Goal: Communication & Community: Share content

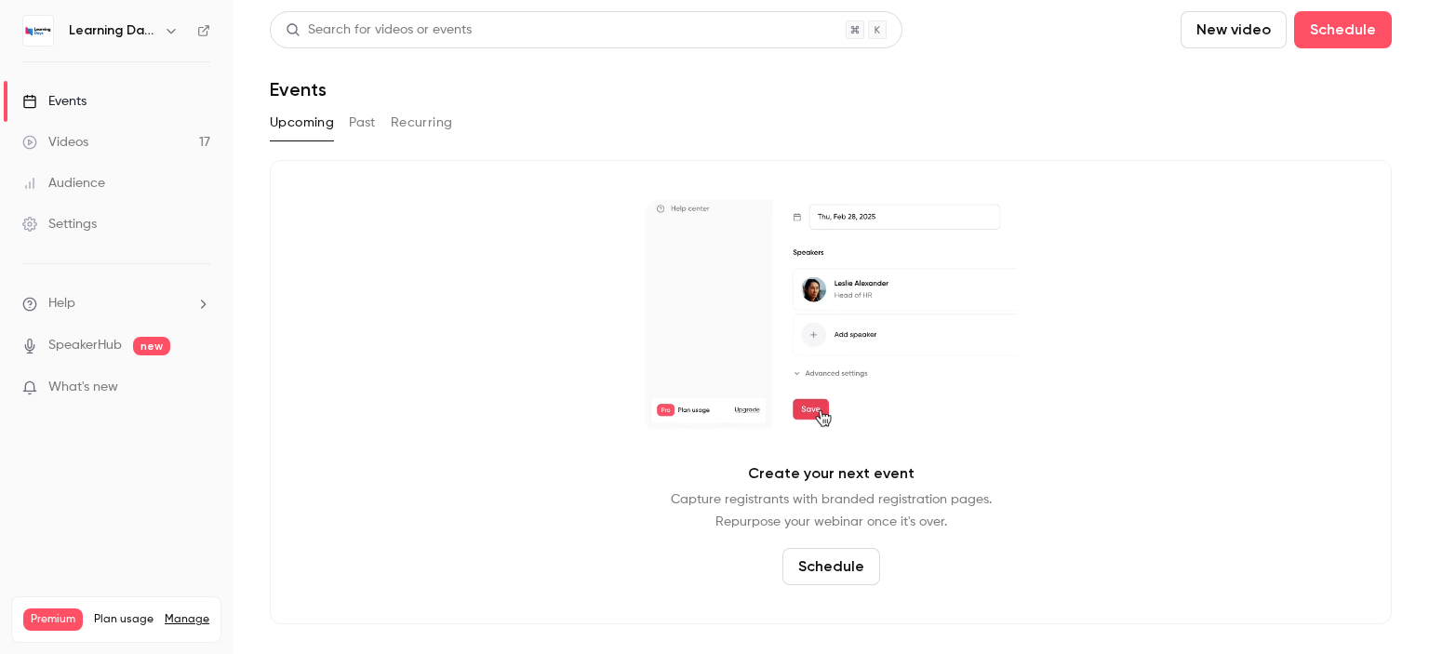
click at [139, 139] on link "Videos 17" at bounding box center [116, 142] width 233 height 41
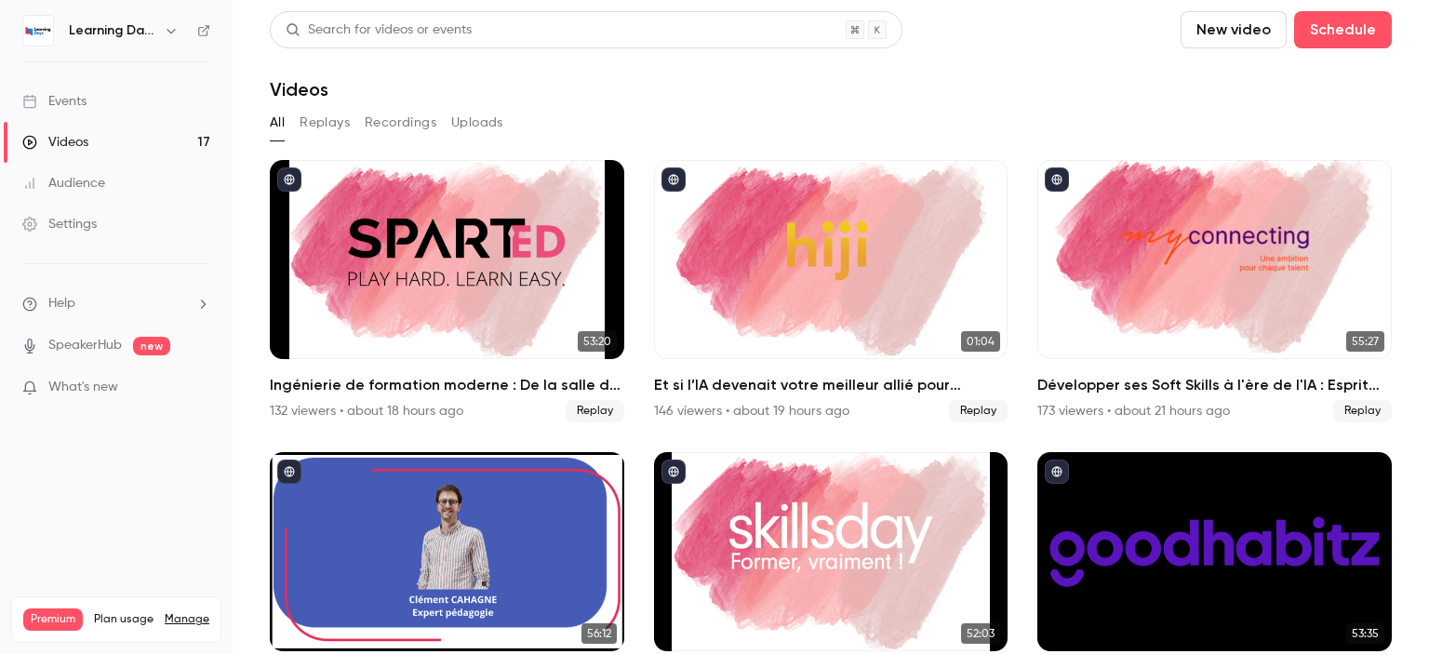
drag, startPoint x: 1428, startPoint y: 137, endPoint x: 1425, endPoint y: 85, distance: 52.2
click at [1425, 85] on main "Search for videos or events New video Schedule Videos All Replays Recordings Up…" at bounding box center [831, 327] width 1197 height 654
click at [1209, 96] on div "Videos" at bounding box center [831, 89] width 1122 height 22
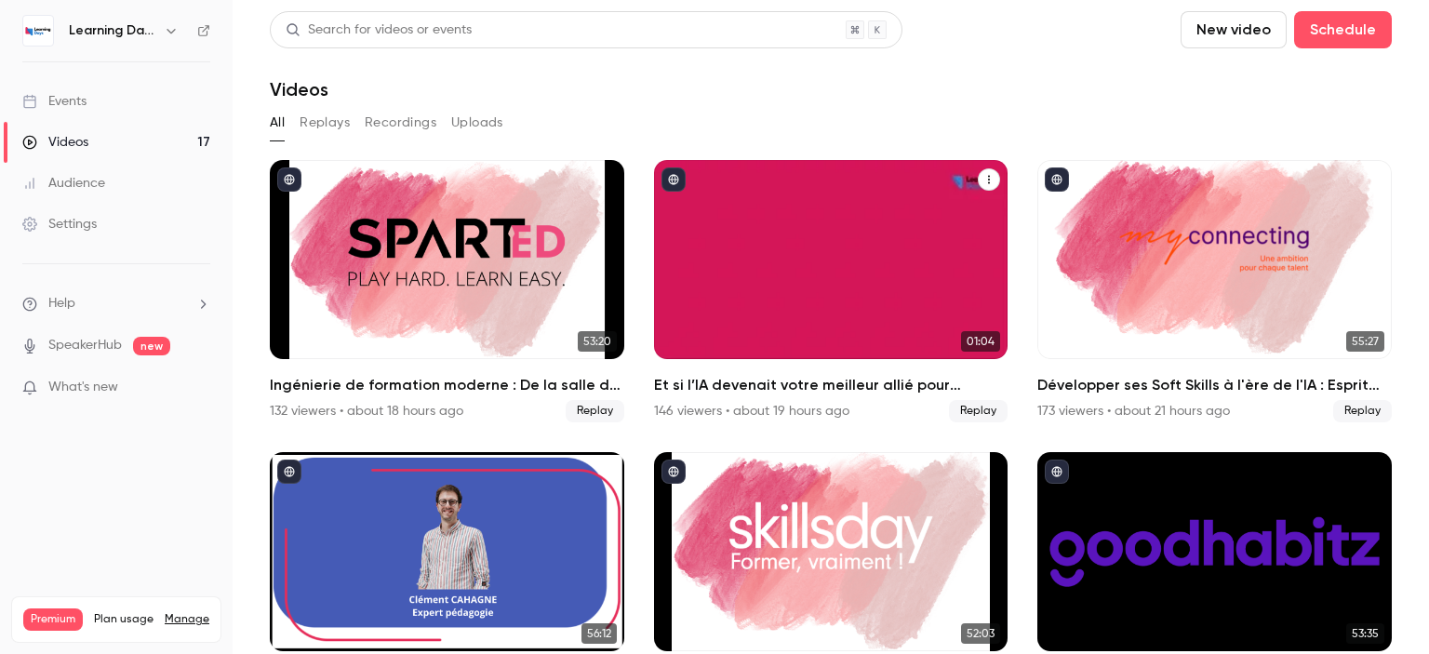
click at [826, 279] on div "Et si l’IA devenait votre meilleur allié pour prouver enfin l’impact de vos for…" at bounding box center [831, 259] width 354 height 199
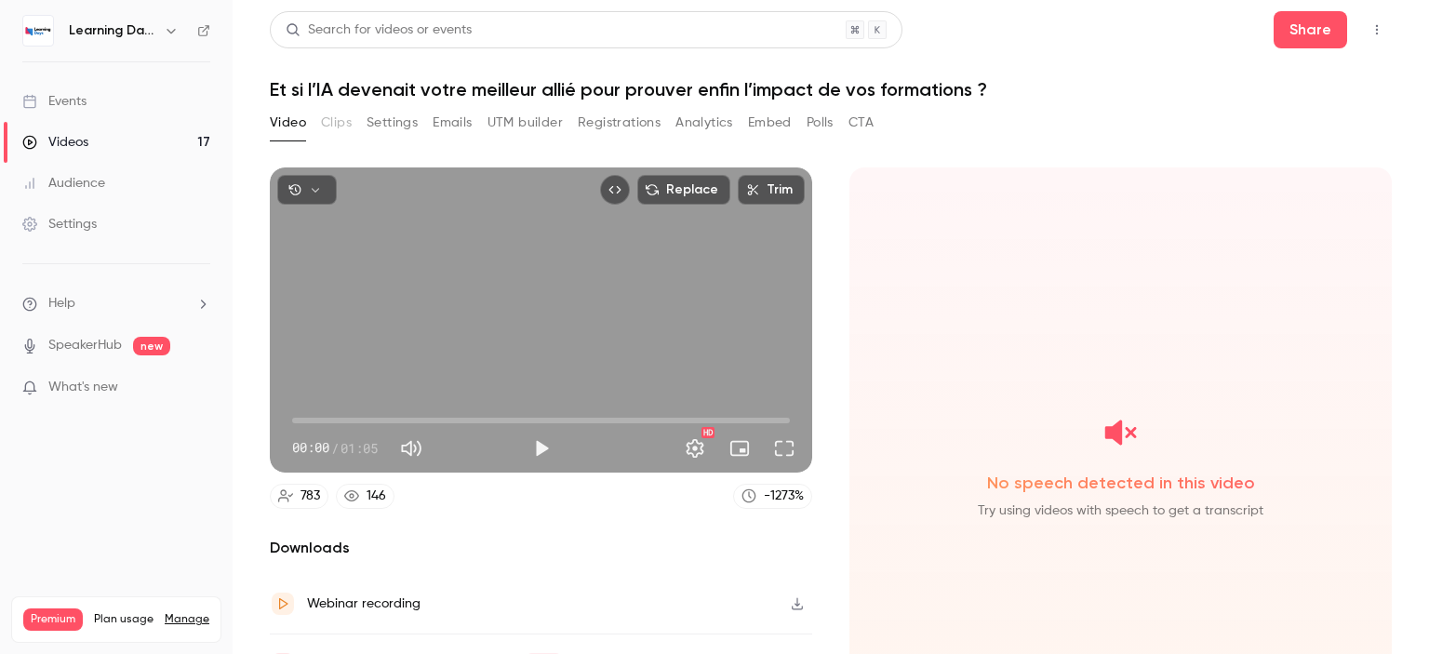
scroll to position [95, 0]
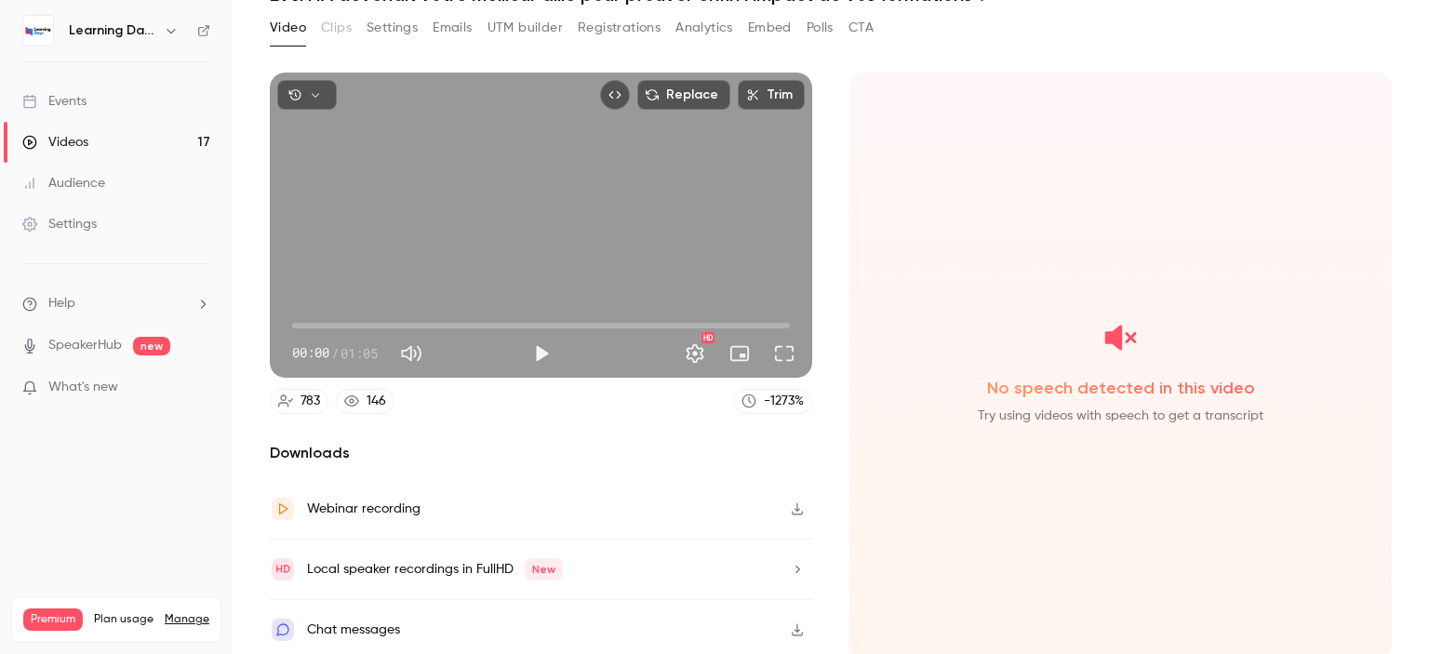
click at [681, 500] on div "Webinar recording" at bounding box center [541, 509] width 542 height 60
click at [893, 520] on div "No speech detected in this video Try using videos with speech to get a transcri…" at bounding box center [1120, 366] width 542 height 587
click at [108, 105] on link "Events" at bounding box center [116, 101] width 233 height 41
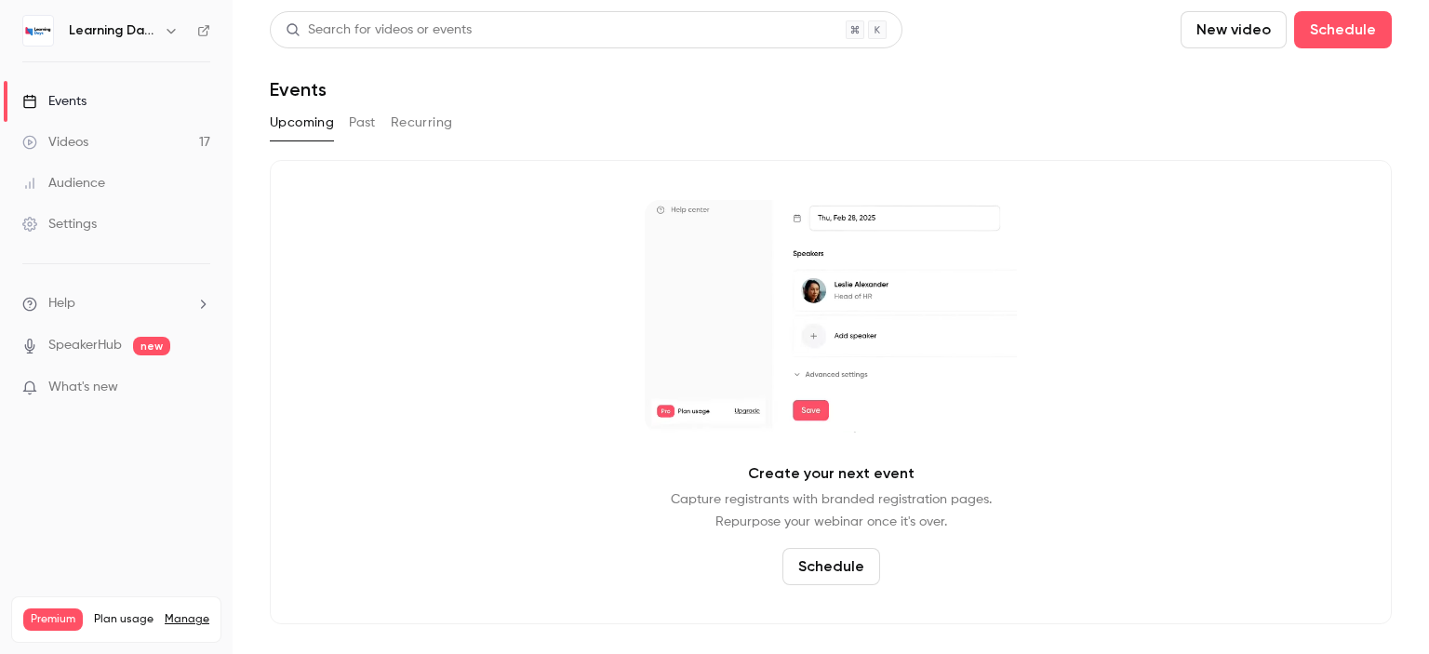
click at [108, 126] on link "Videos 17" at bounding box center [116, 142] width 233 height 41
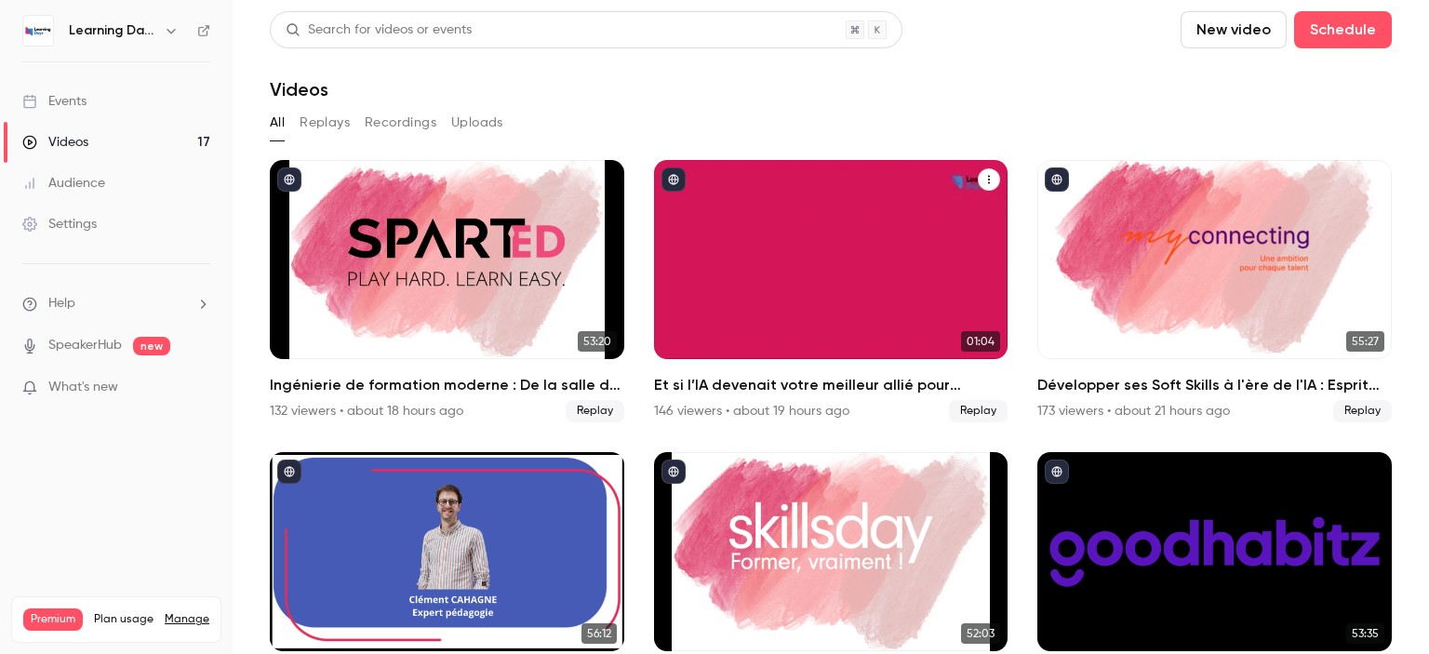
click at [978, 185] on button "Et si l’IA devenait votre meilleur allié pour prouver enfin l’impact de vos for…" at bounding box center [989, 179] width 22 height 22
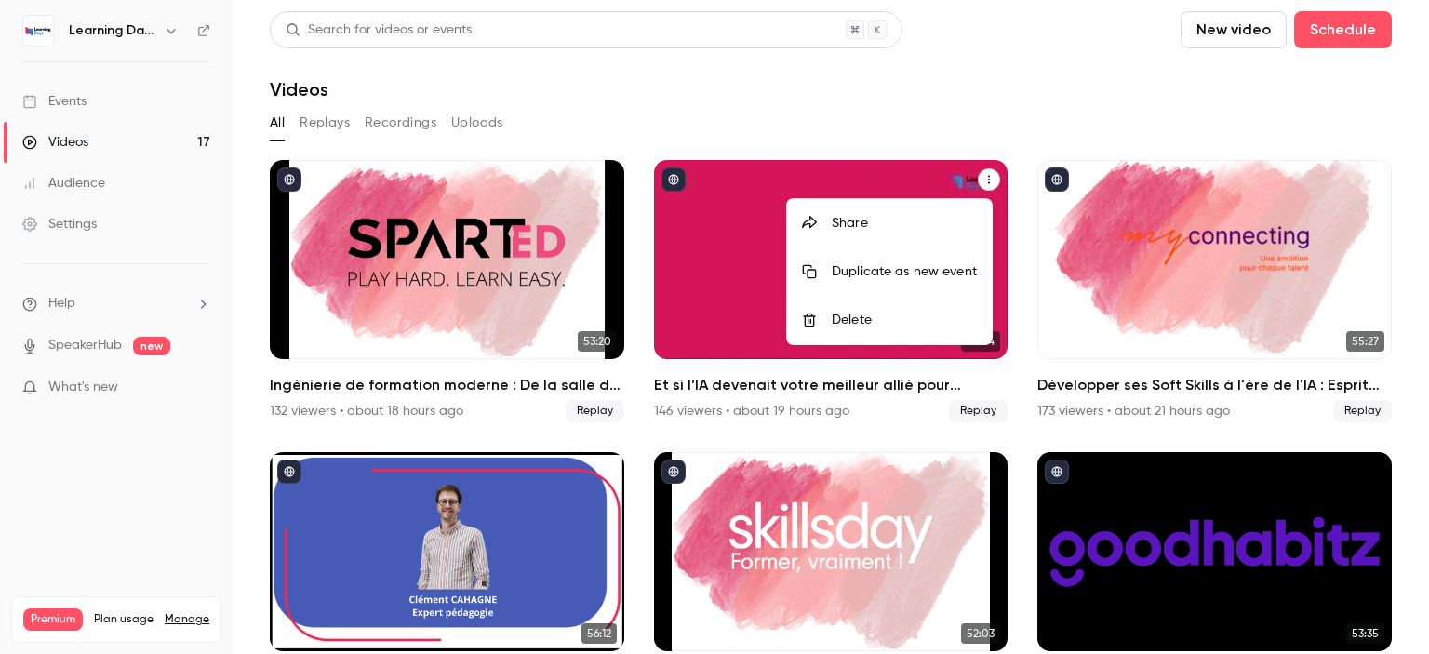
click at [850, 222] on div "Share" at bounding box center [904, 223] width 145 height 19
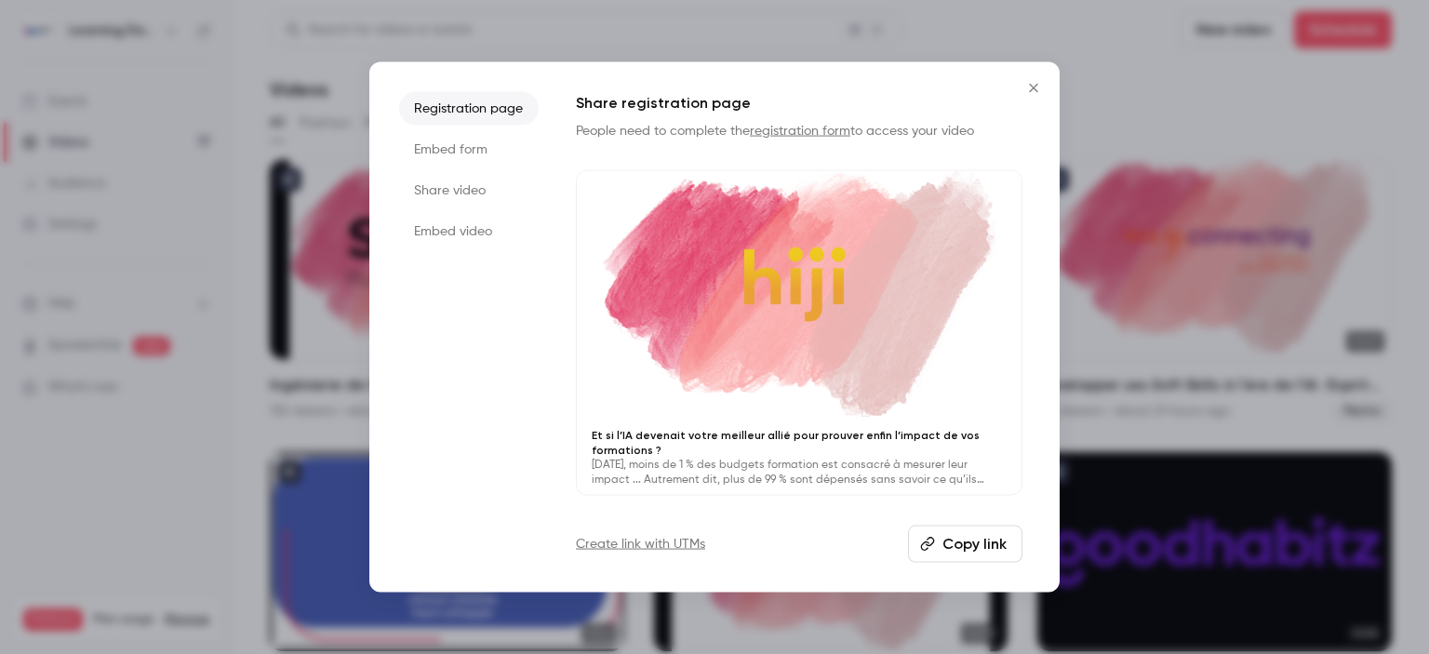
click at [465, 158] on li "Embed form" at bounding box center [469, 148] width 140 height 33
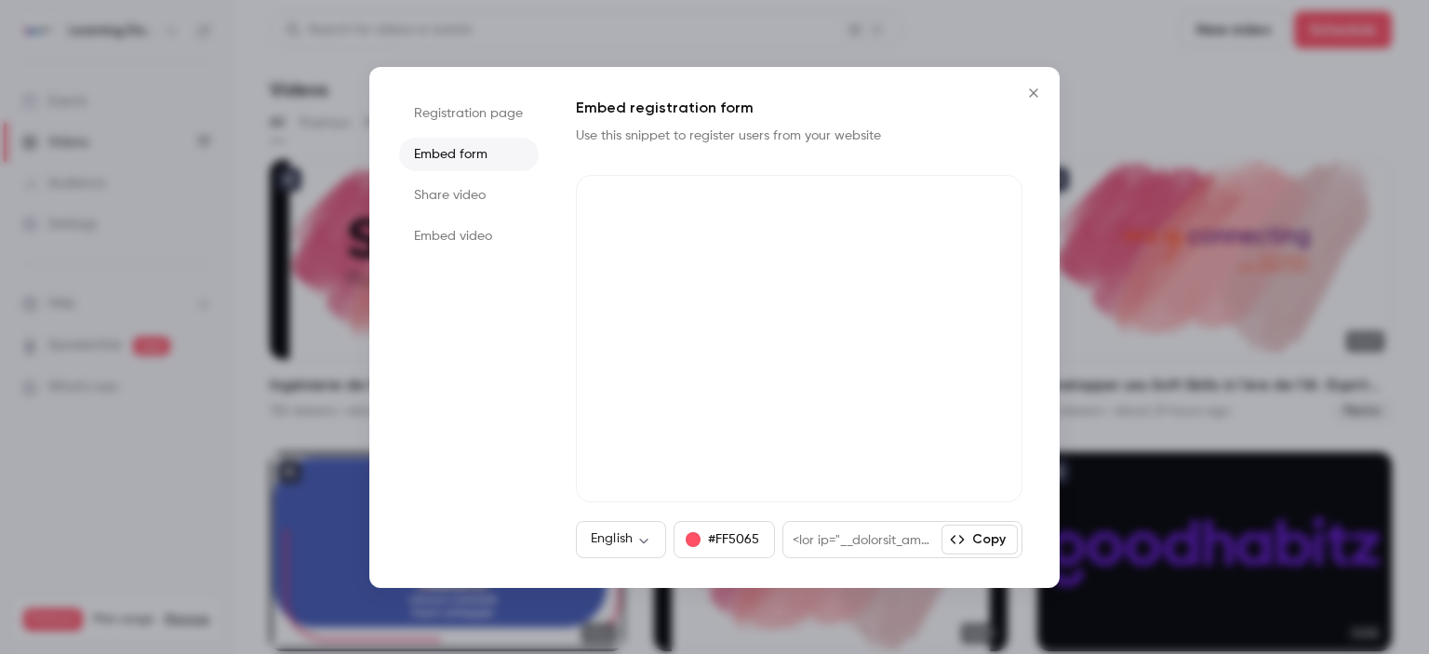
click at [465, 113] on li "Registration page" at bounding box center [469, 113] width 140 height 33
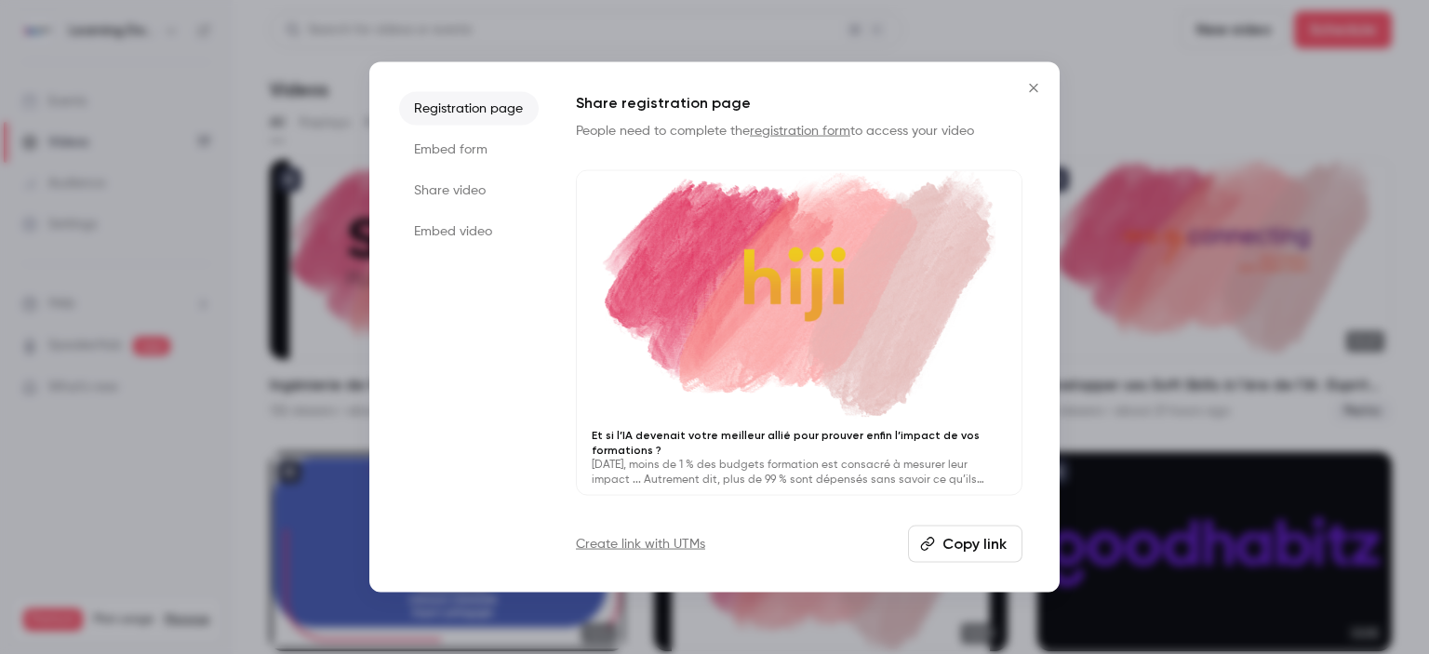
click at [941, 555] on button "Copy link" at bounding box center [965, 544] width 114 height 37
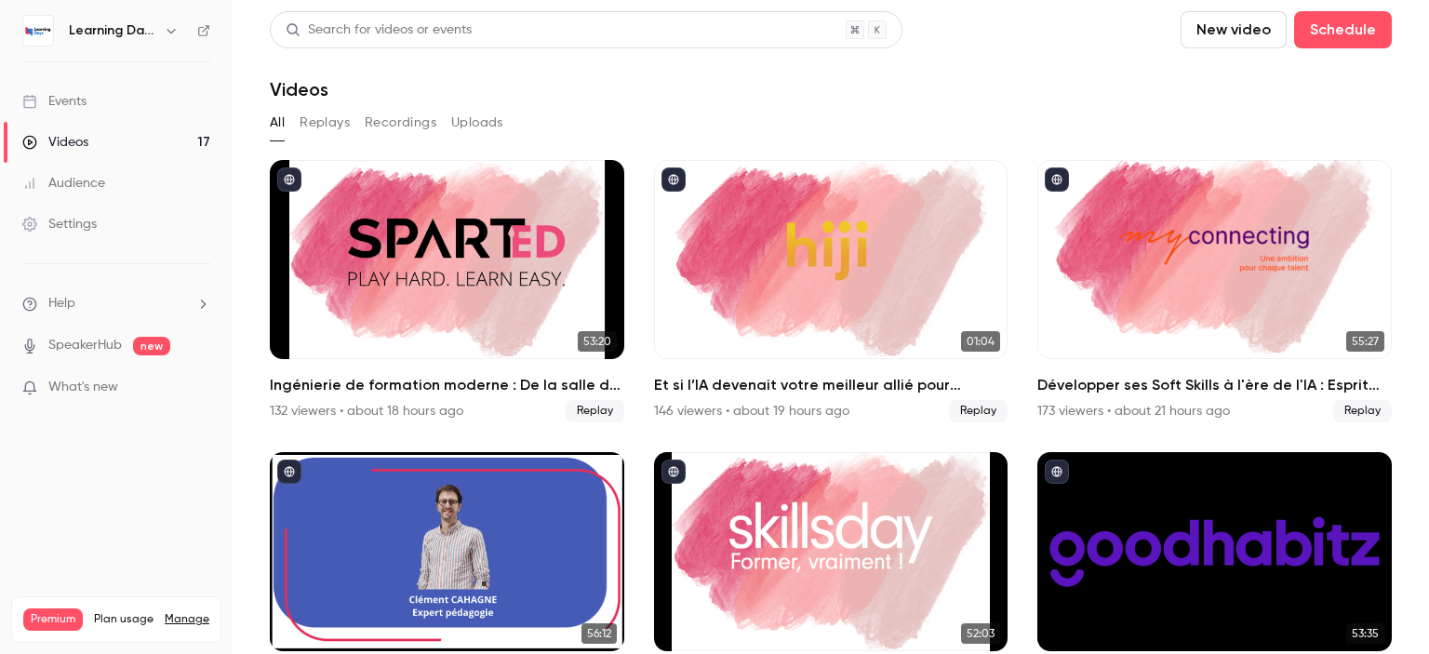
click at [134, 89] on link "Events" at bounding box center [116, 101] width 233 height 41
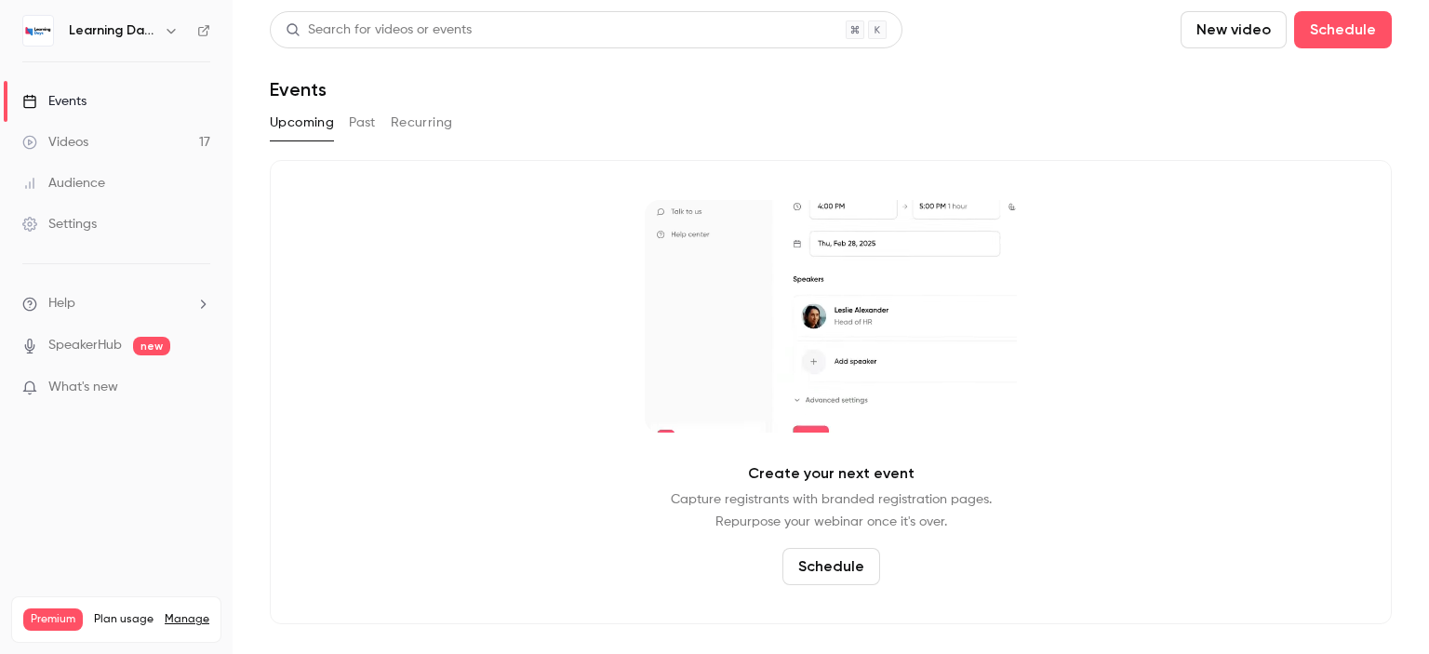
click at [99, 146] on link "Videos 17" at bounding box center [116, 142] width 233 height 41
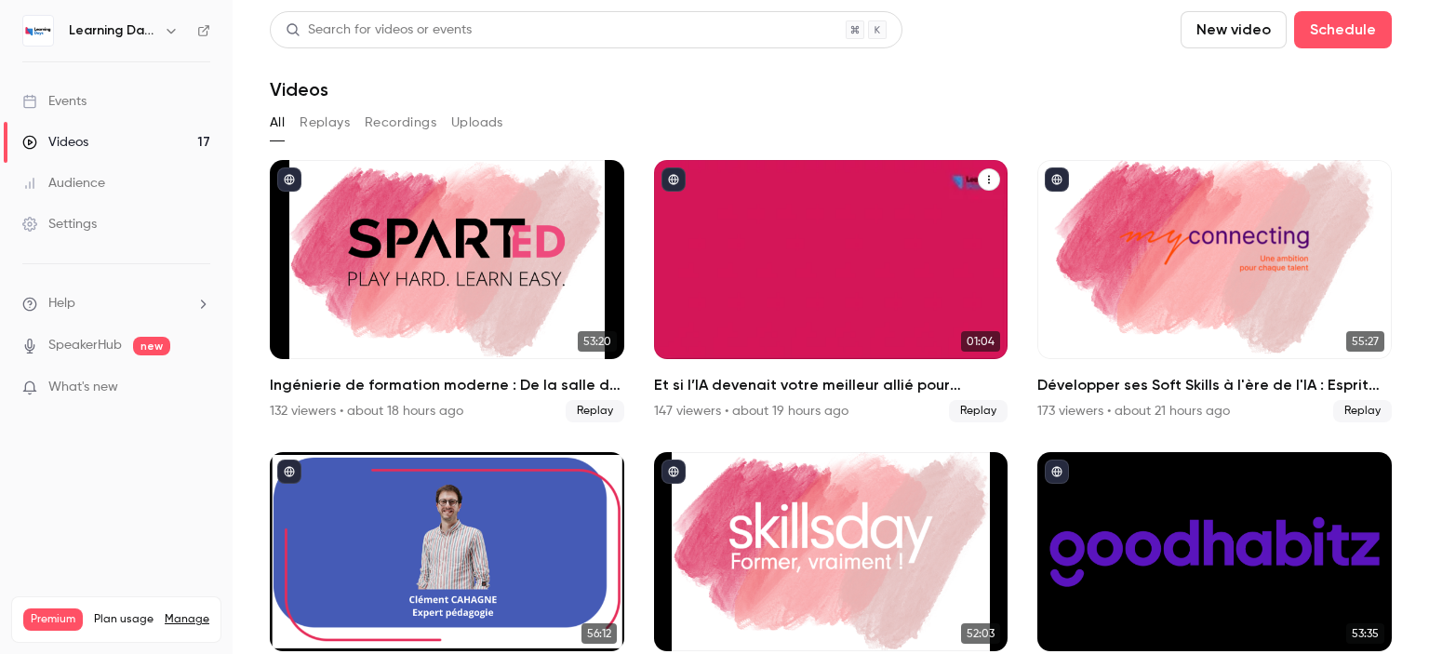
click at [796, 264] on div "Et si l’IA devenait votre meilleur allié pour prouver enfin l’impact de vos for…" at bounding box center [831, 259] width 354 height 199
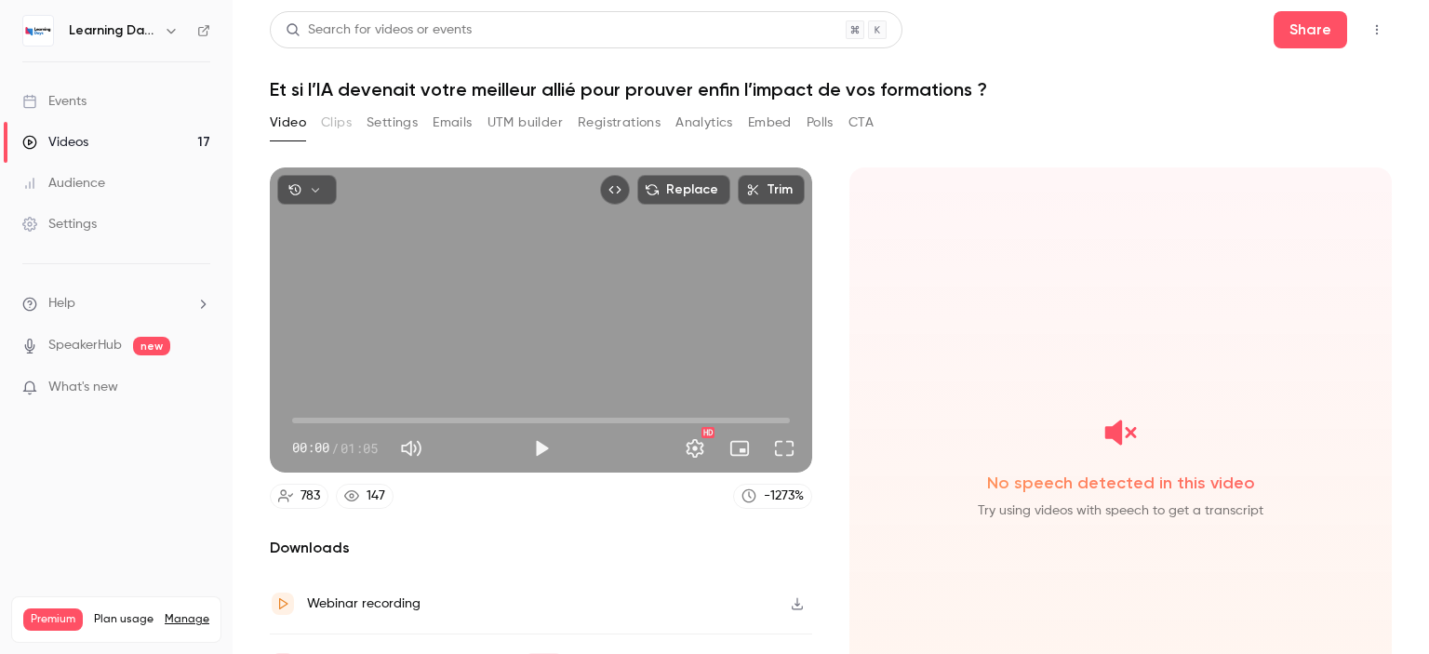
click at [543, 430] on button "Play" at bounding box center [541, 448] width 37 height 37
click at [383, 416] on span "00:02" at bounding box center [541, 421] width 498 height 30
click at [504, 410] on span "00:17" at bounding box center [541, 421] width 498 height 30
click at [582, 412] on span "00:28" at bounding box center [541, 421] width 498 height 30
click at [323, 181] on button "button" at bounding box center [307, 190] width 60 height 30
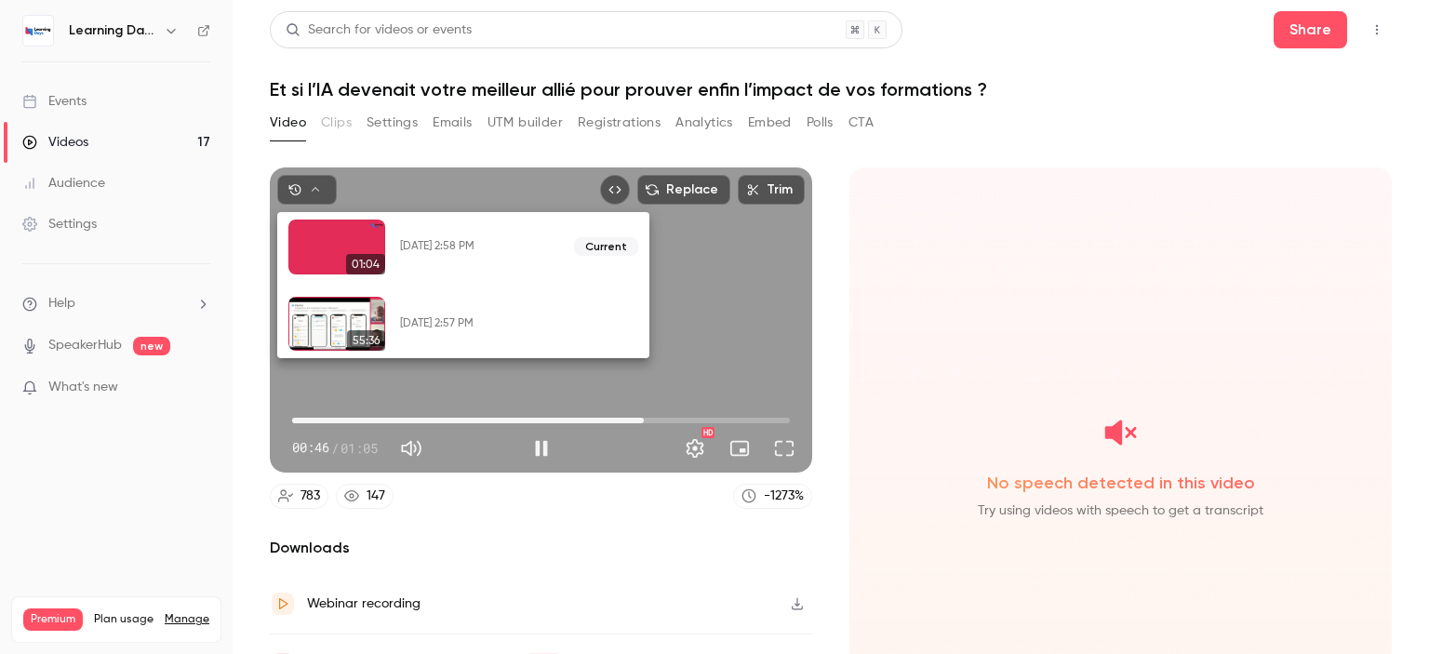
click at [326, 252] on div at bounding box center [336, 247] width 97 height 55
click at [196, 460] on div at bounding box center [714, 327] width 1429 height 654
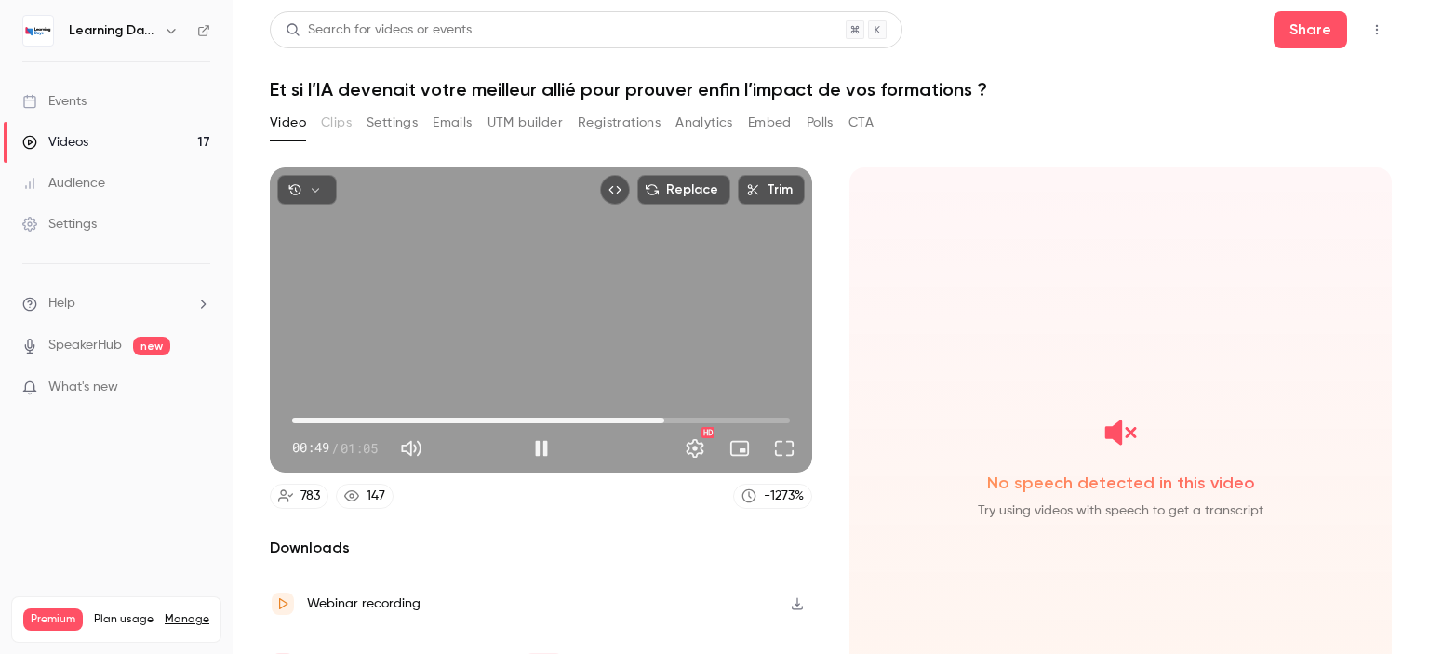
type input "****"
click at [100, 103] on link "Events" at bounding box center [116, 101] width 233 height 41
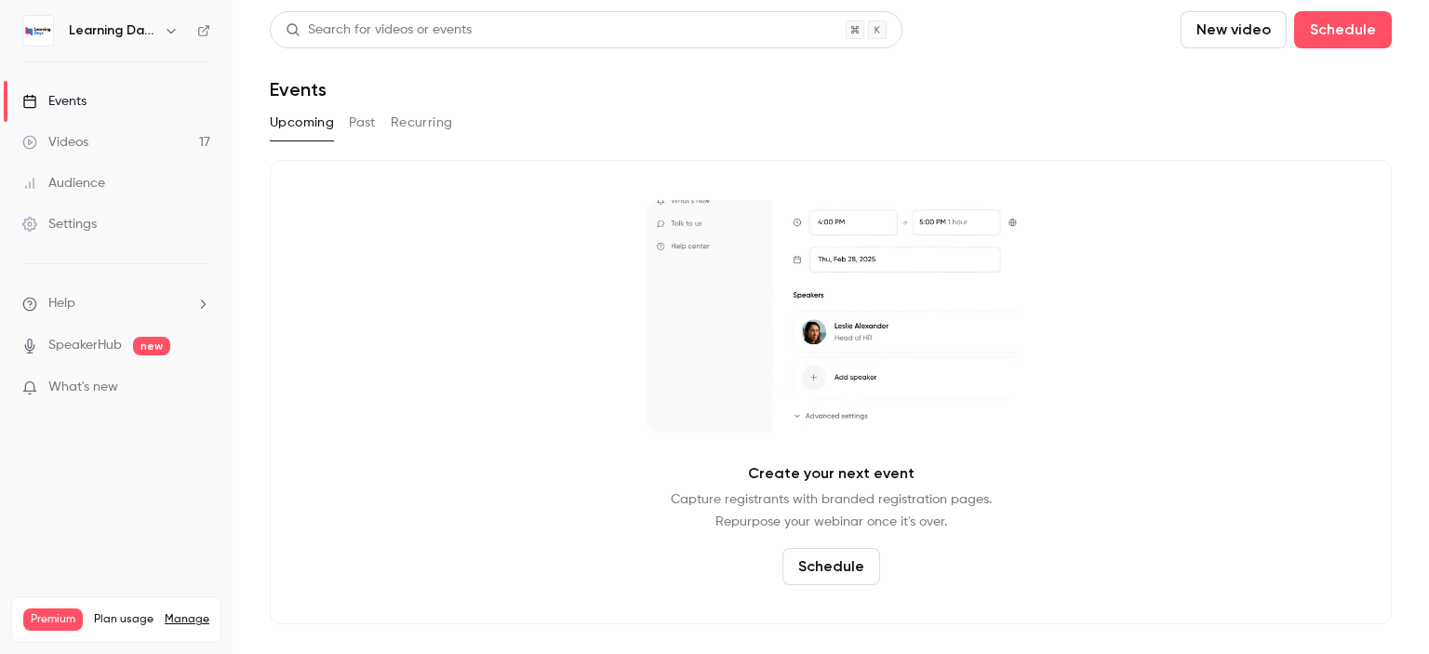
click at [154, 135] on link "Videos 17" at bounding box center [116, 142] width 233 height 41
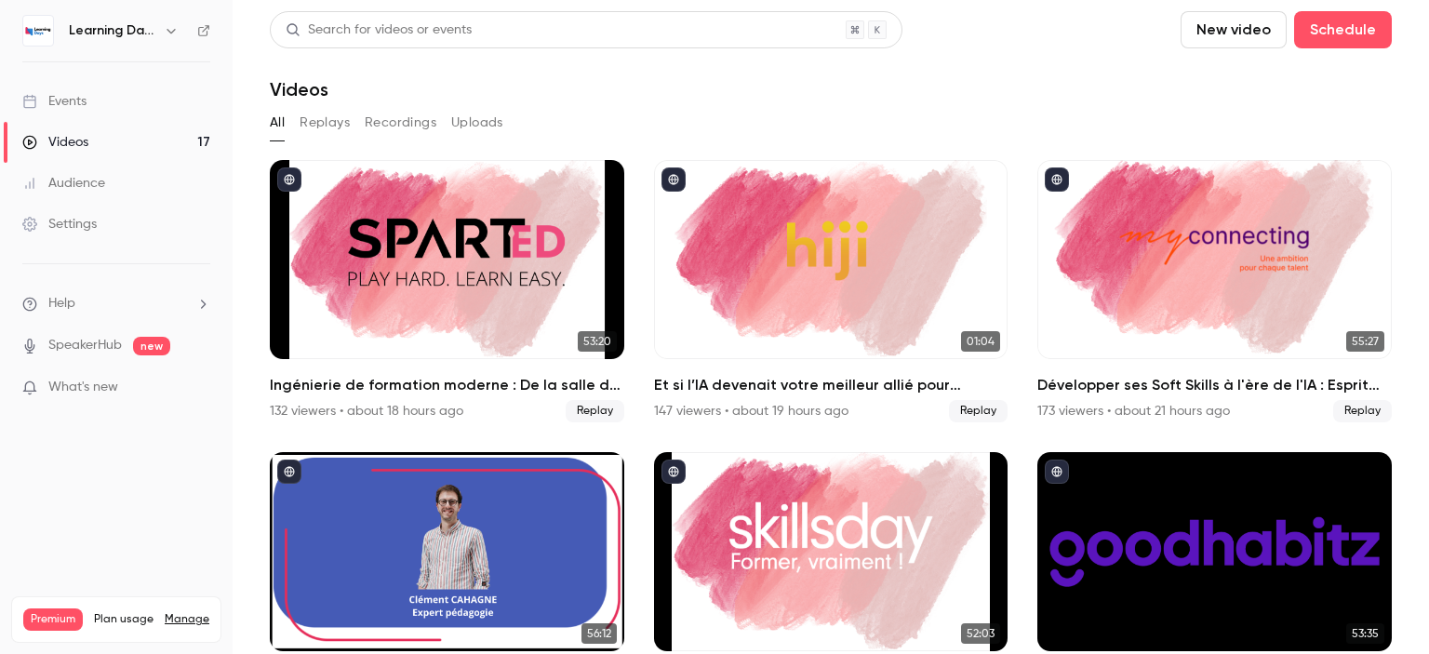
click at [108, 176] on link "Audience" at bounding box center [116, 183] width 233 height 41
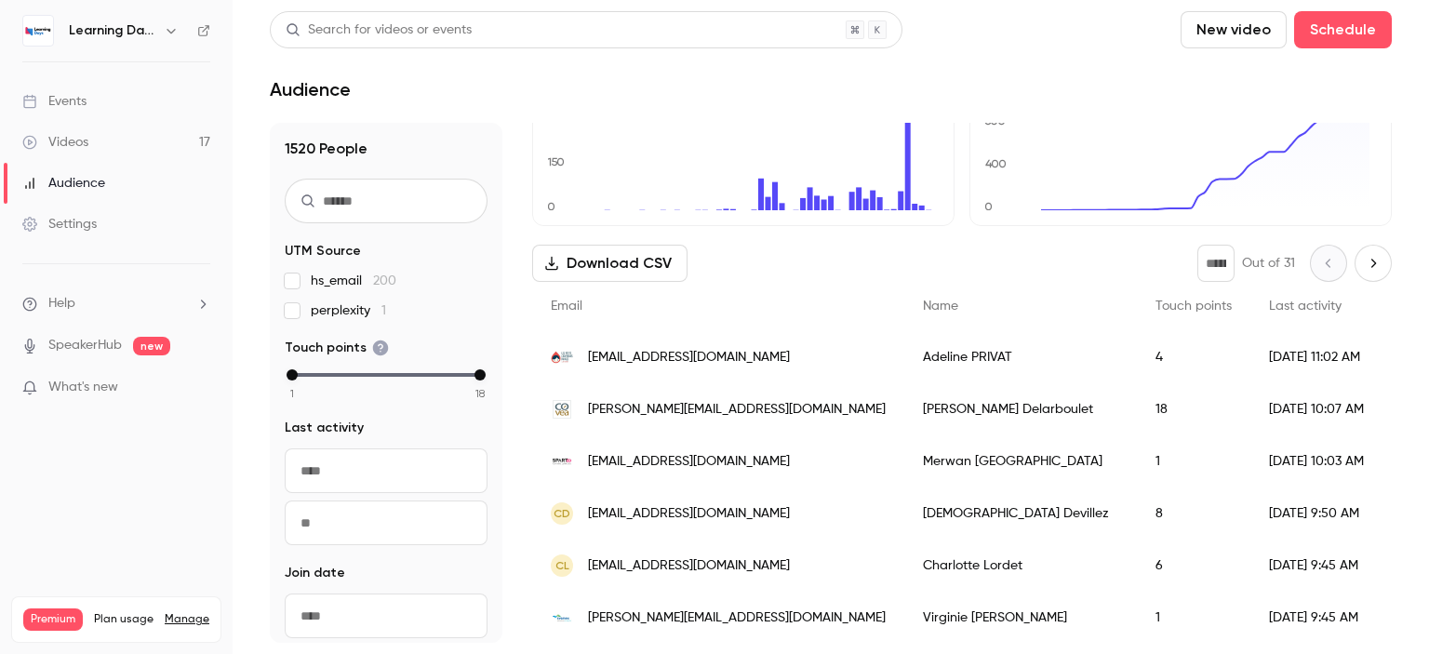
scroll to position [164, 0]
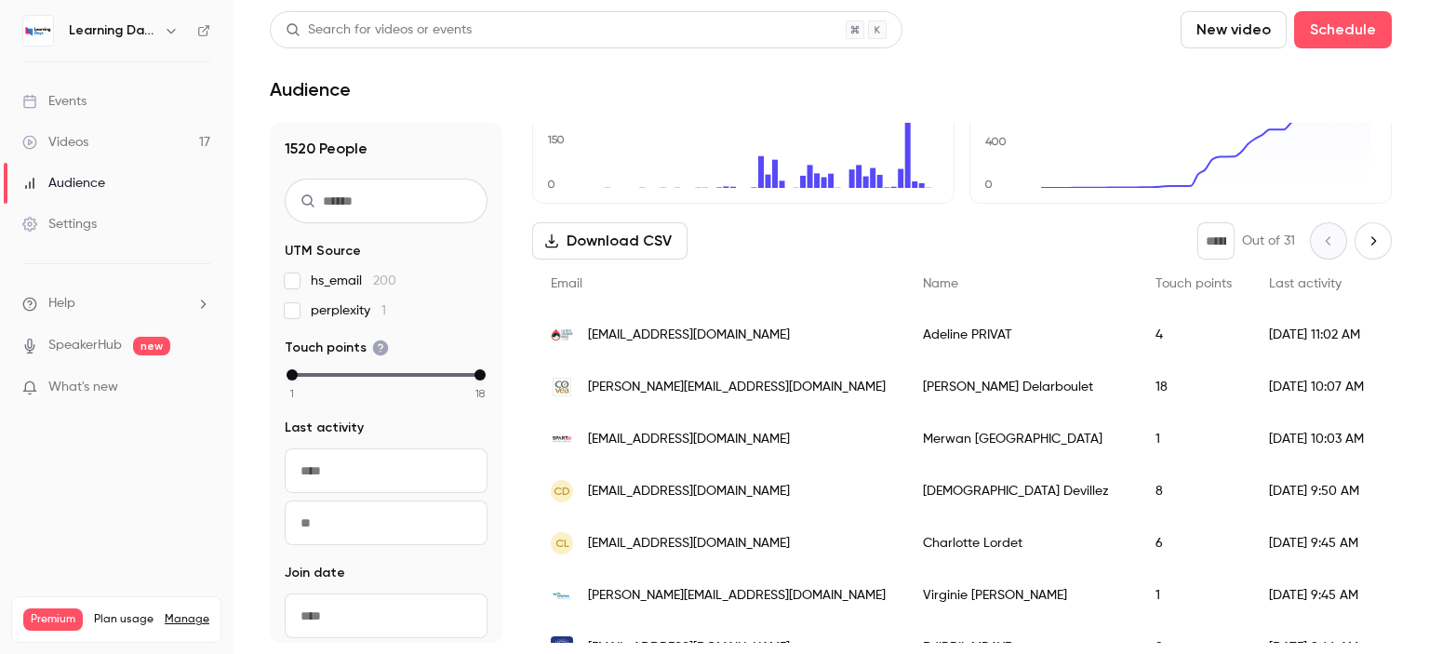
click at [649, 435] on span "[EMAIL_ADDRESS][DOMAIN_NAME]" at bounding box center [689, 440] width 202 height 20
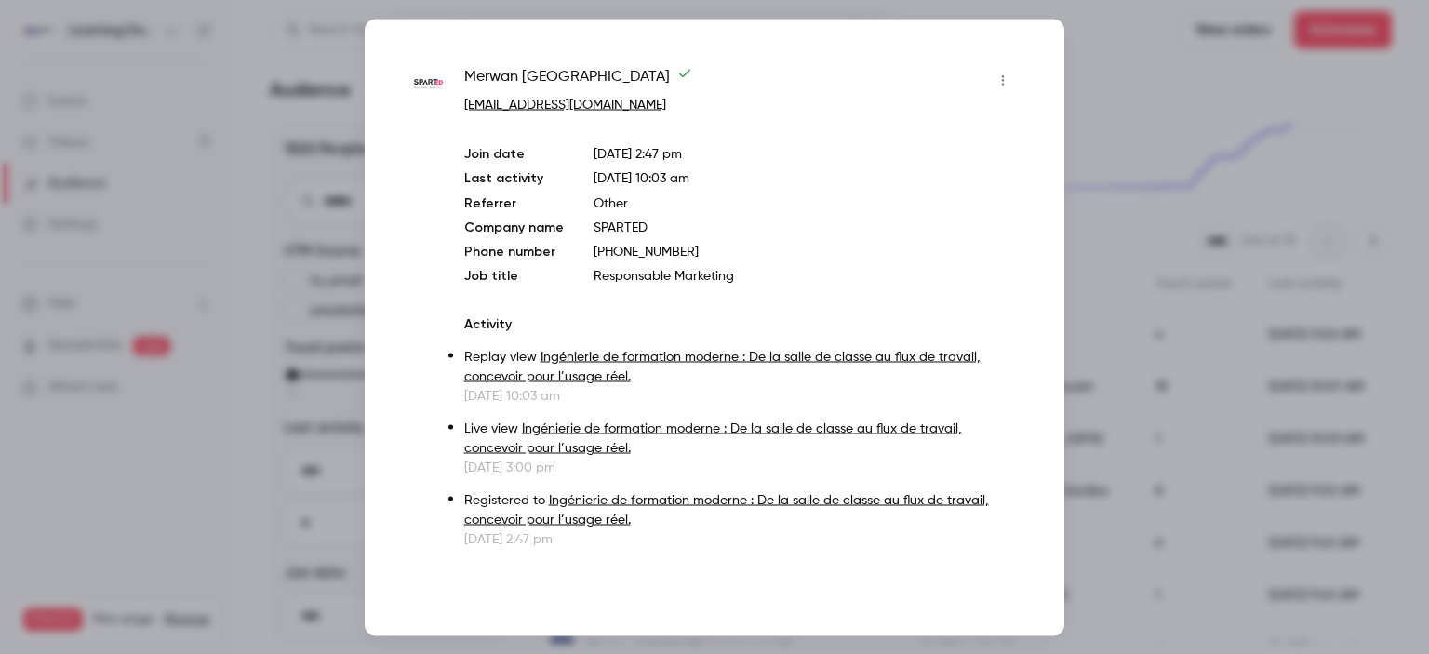
click at [1180, 92] on div at bounding box center [714, 327] width 1429 height 654
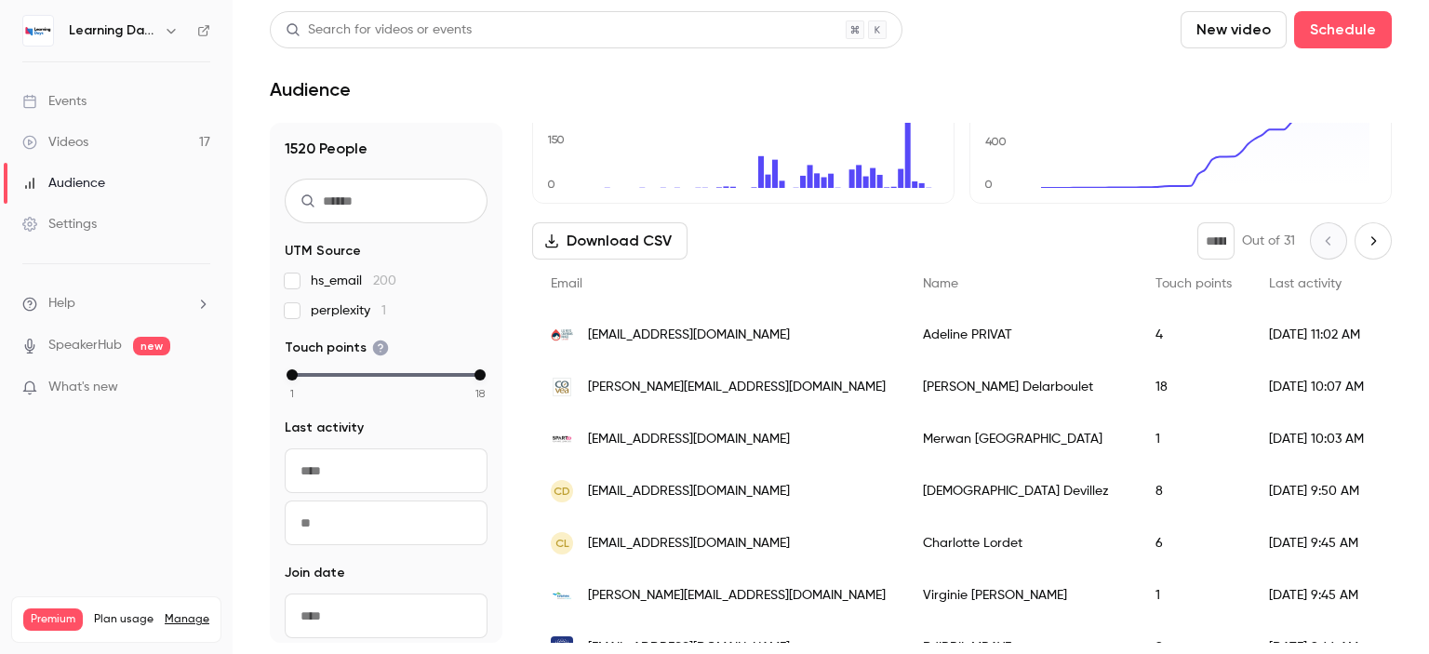
click at [670, 345] on div "[EMAIL_ADDRESS][DOMAIN_NAME]" at bounding box center [718, 335] width 372 height 52
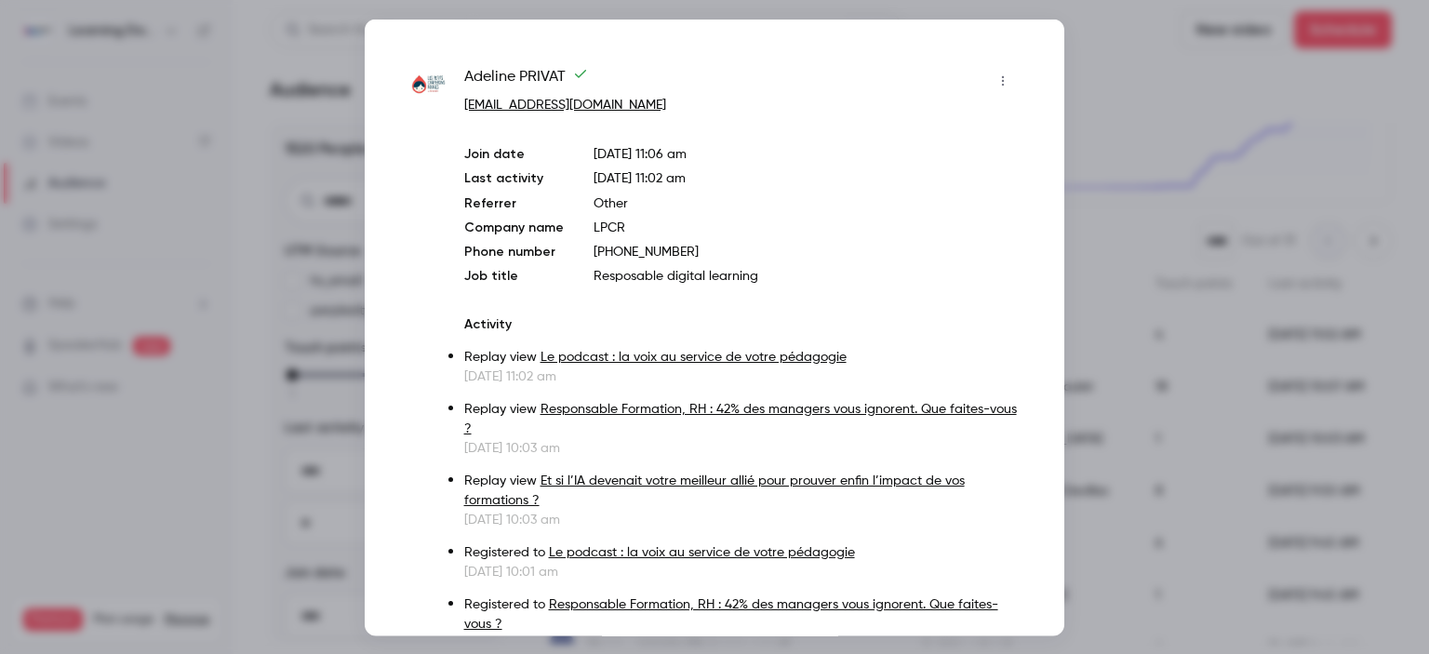
click at [1142, 131] on div at bounding box center [714, 327] width 1429 height 654
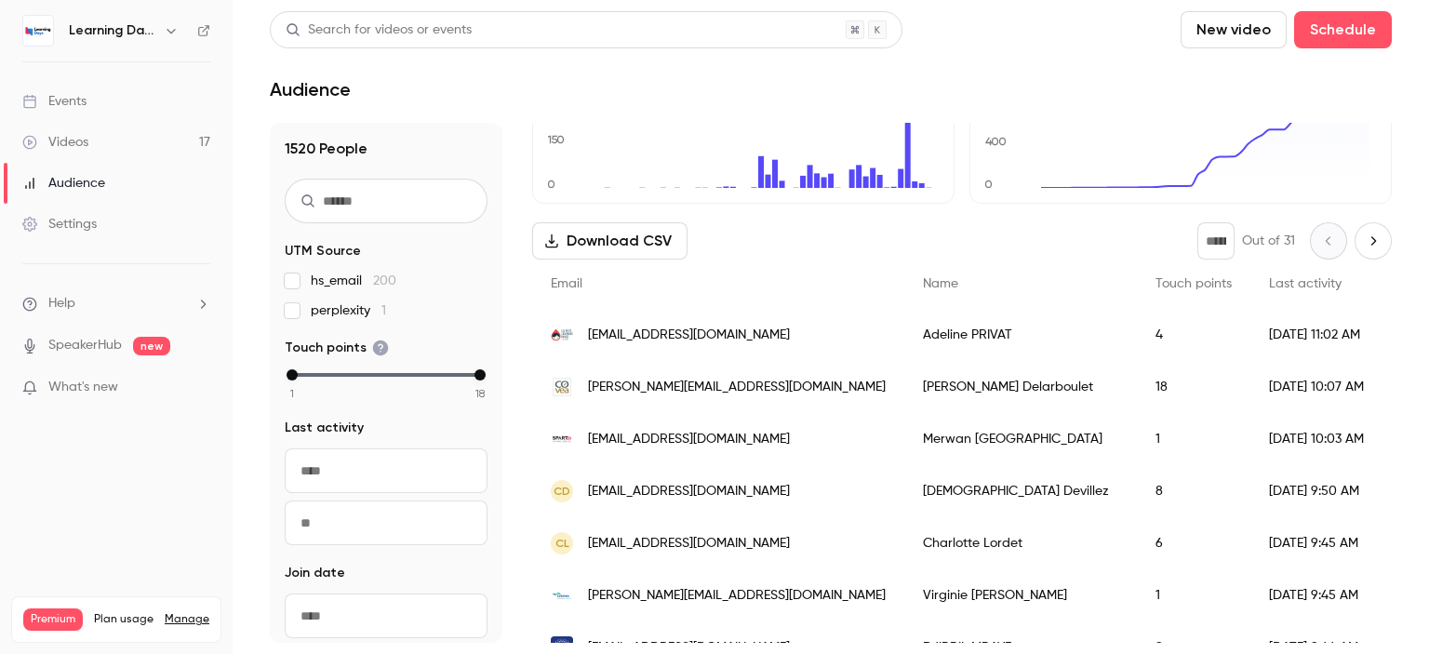
click at [652, 590] on span "[PERSON_NAME][EMAIL_ADDRESS][DOMAIN_NAME]" at bounding box center [737, 596] width 298 height 20
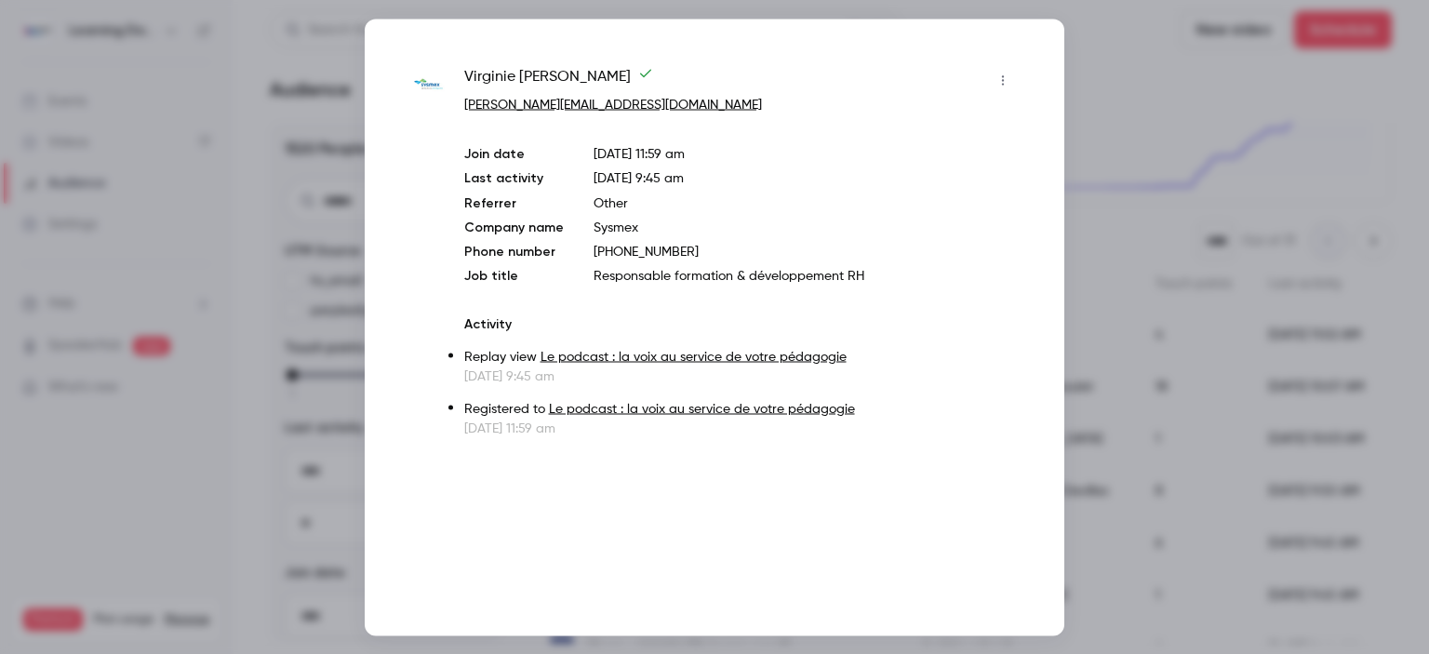
click at [1102, 177] on div at bounding box center [714, 327] width 1429 height 654
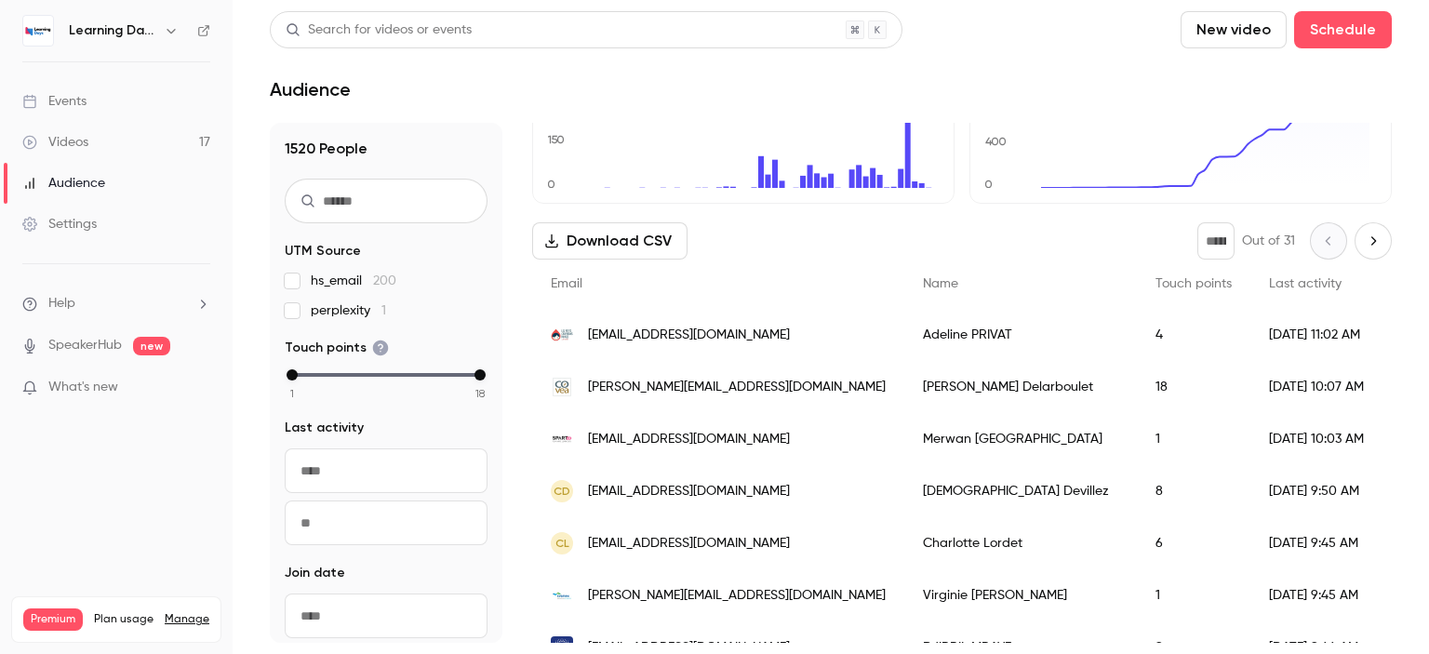
click at [666, 381] on span "[PERSON_NAME][EMAIL_ADDRESS][DOMAIN_NAME]" at bounding box center [737, 388] width 298 height 20
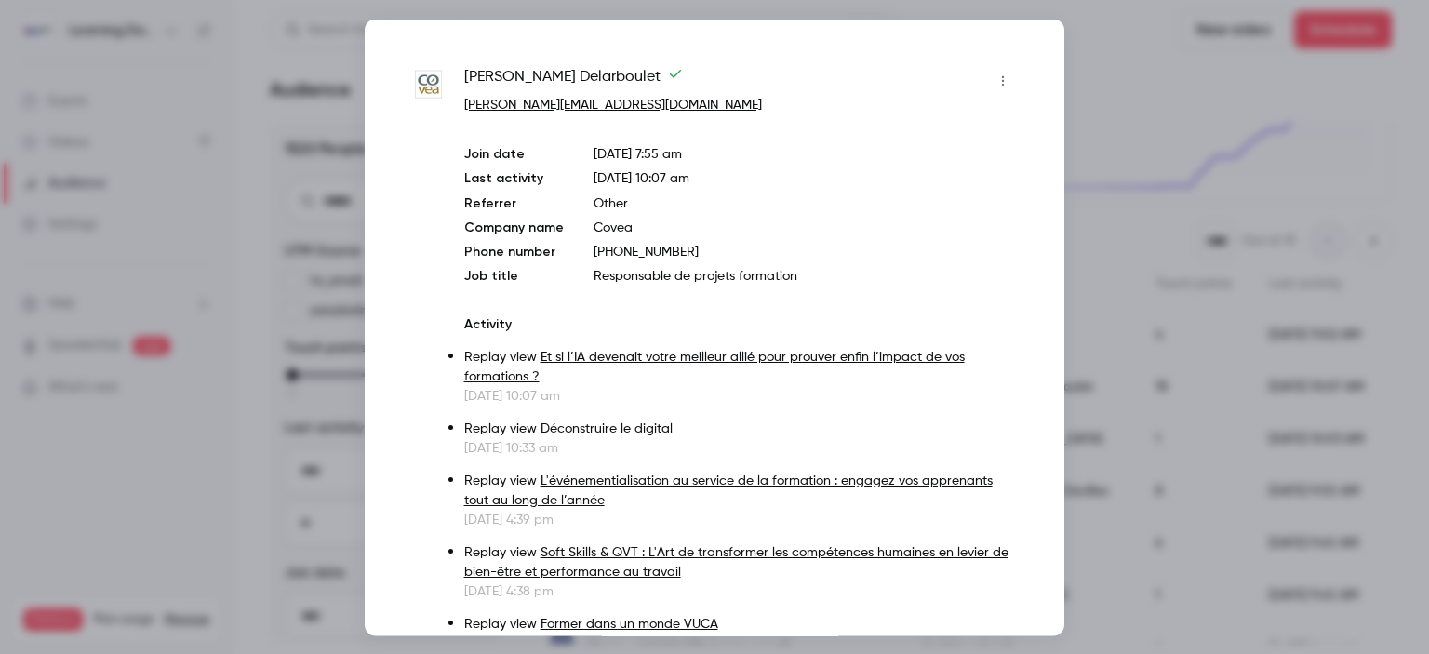
click at [1110, 207] on div at bounding box center [714, 327] width 1429 height 654
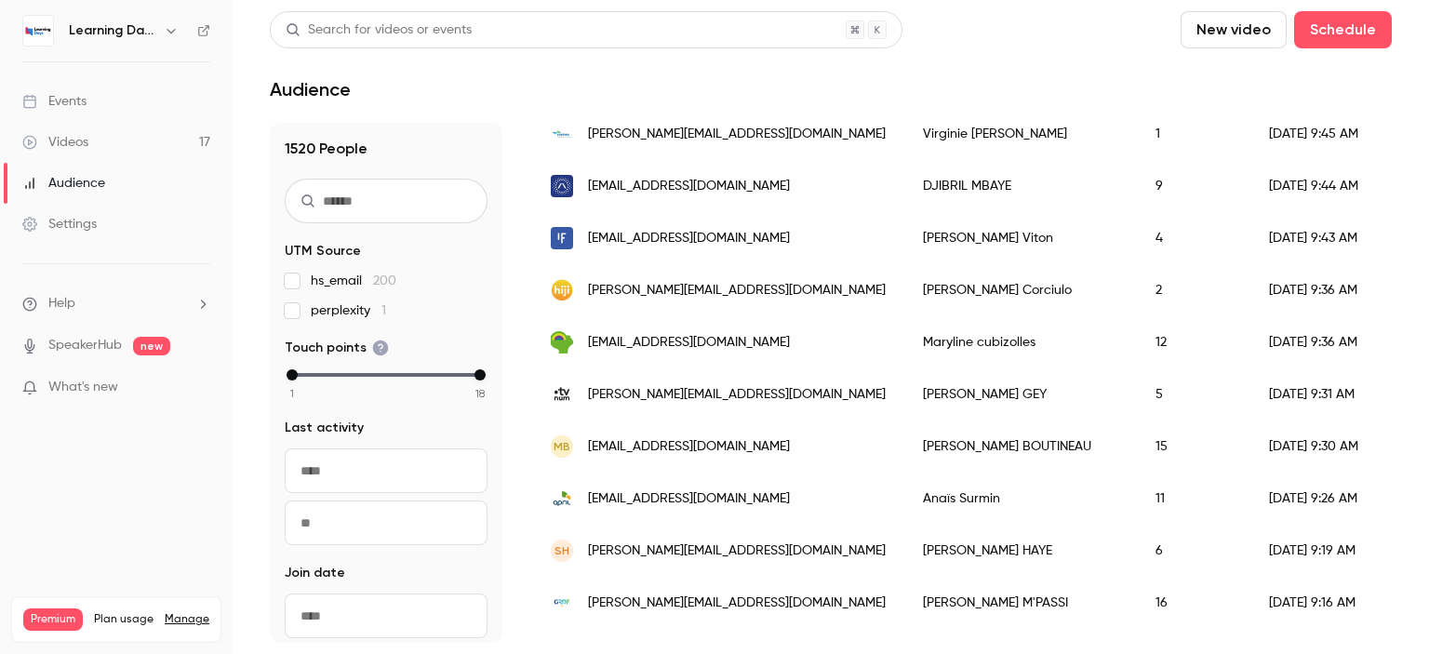
scroll to position [651, 0]
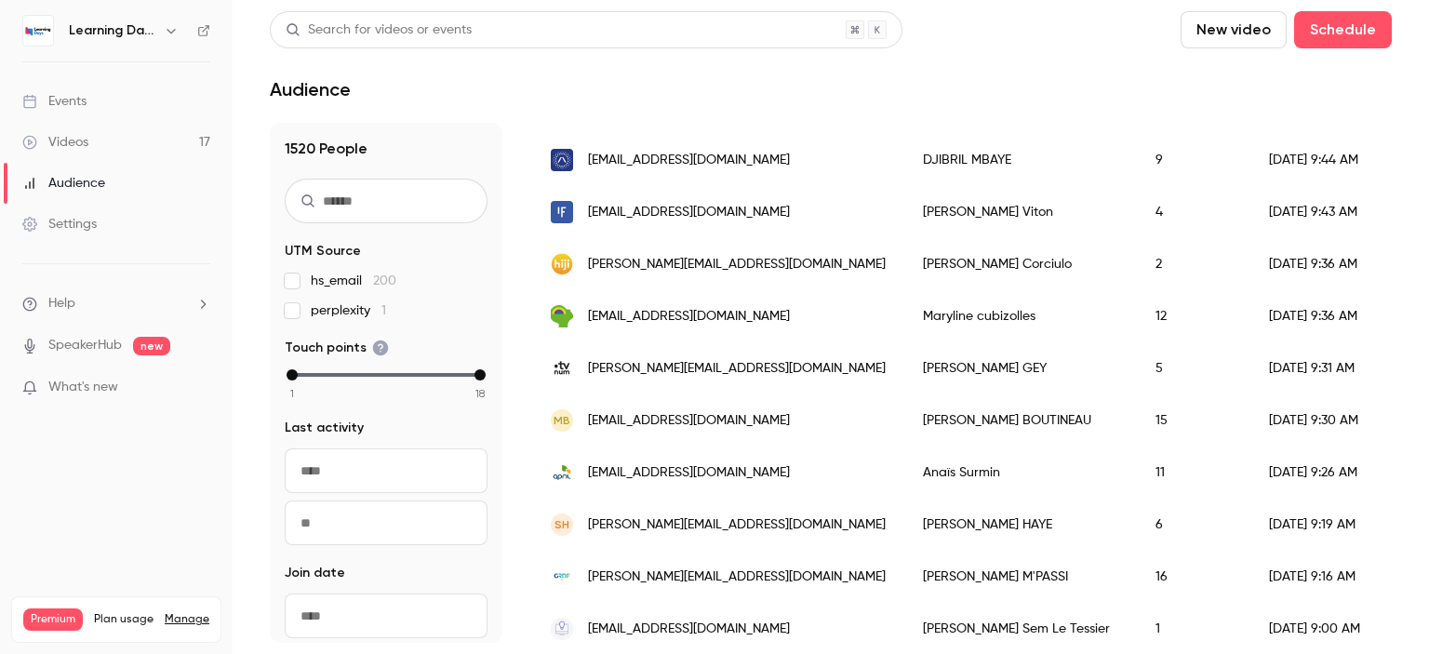
click at [696, 367] on span "[PERSON_NAME][EMAIL_ADDRESS][DOMAIN_NAME]" at bounding box center [737, 369] width 298 height 20
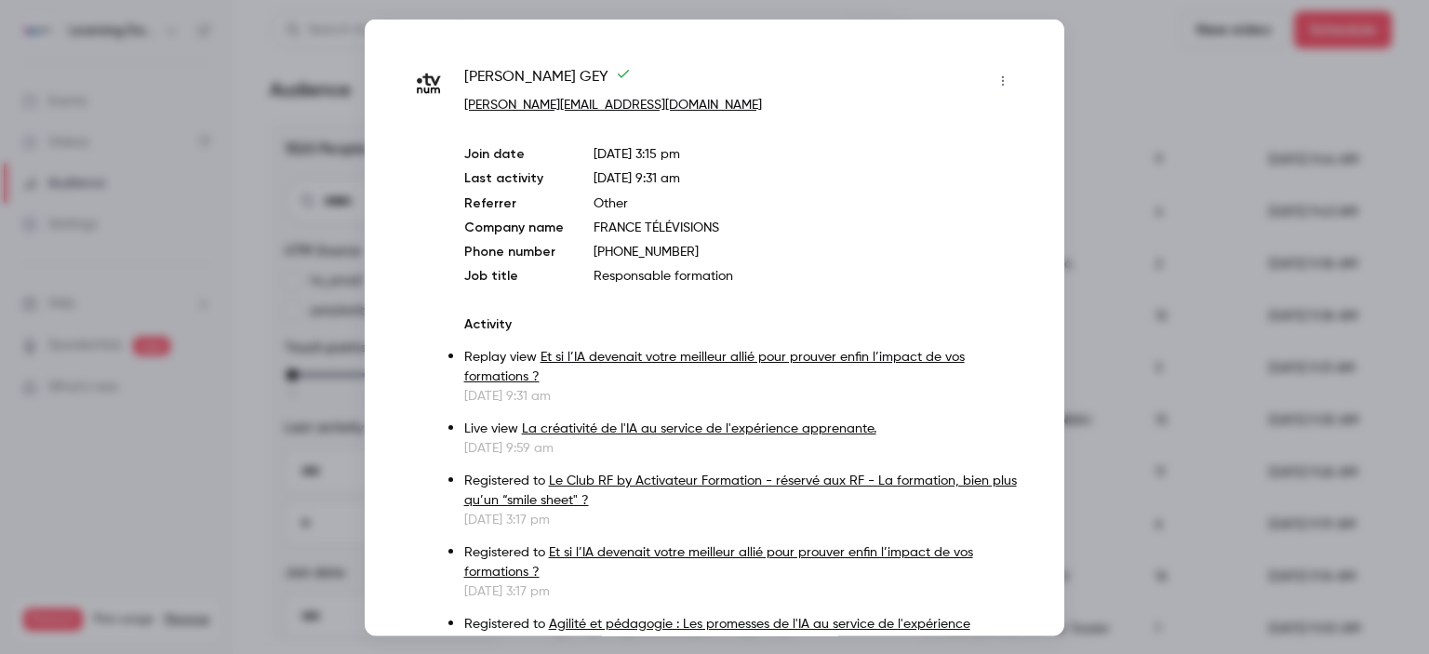
click at [1104, 85] on div at bounding box center [714, 327] width 1429 height 654
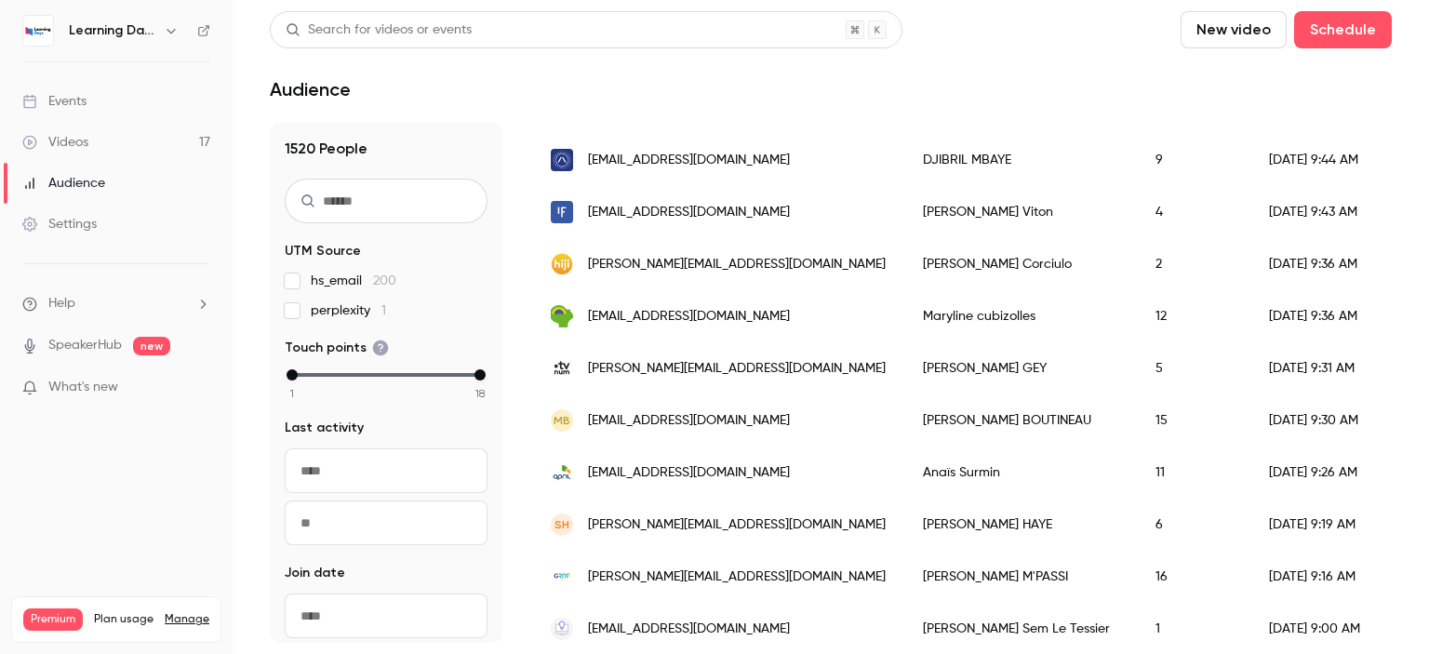
click at [108, 100] on link "Events" at bounding box center [116, 101] width 233 height 41
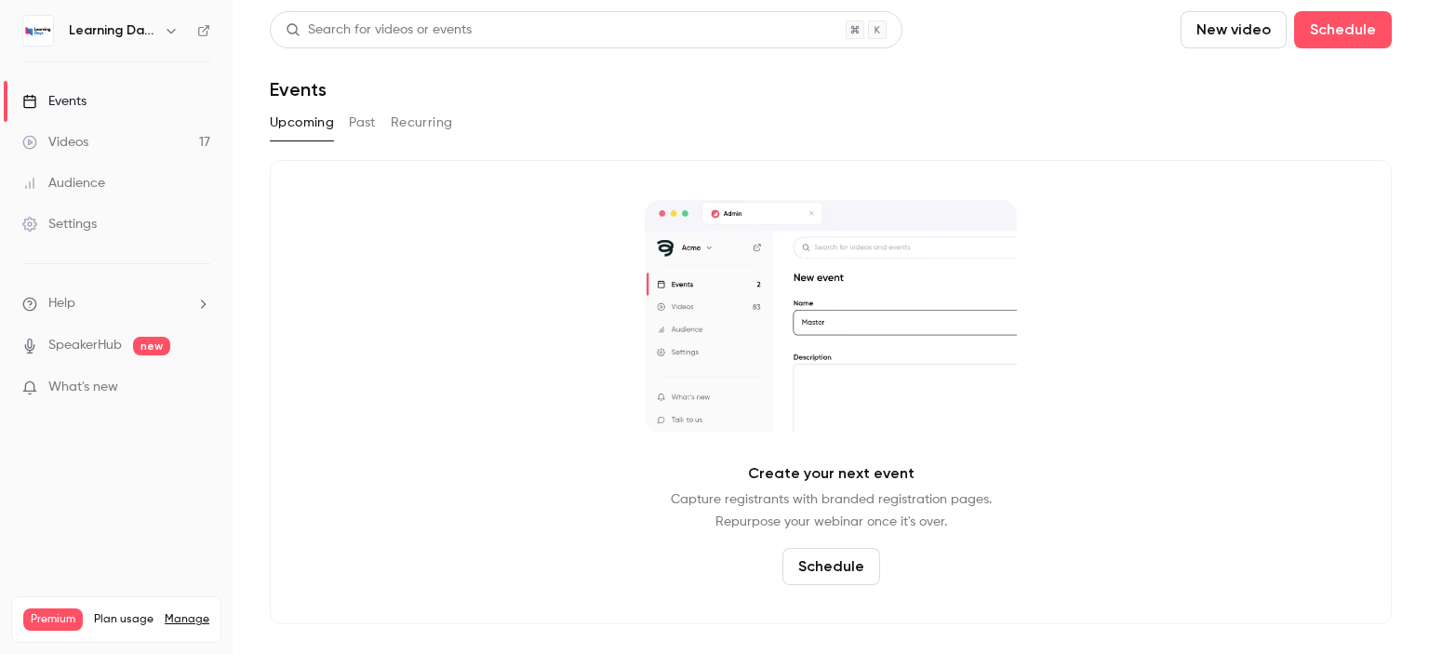
click at [74, 163] on link "Audience" at bounding box center [116, 183] width 233 height 41
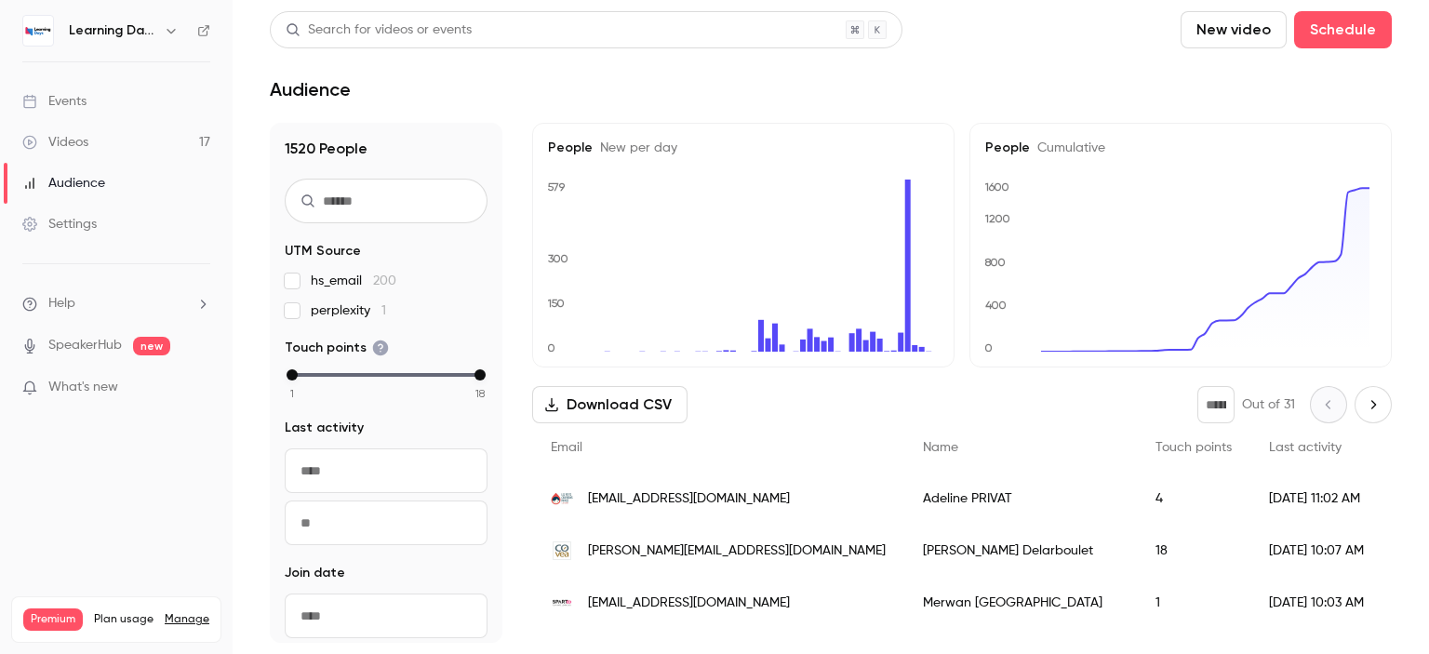
click at [93, 140] on link "Videos 17" at bounding box center [116, 142] width 233 height 41
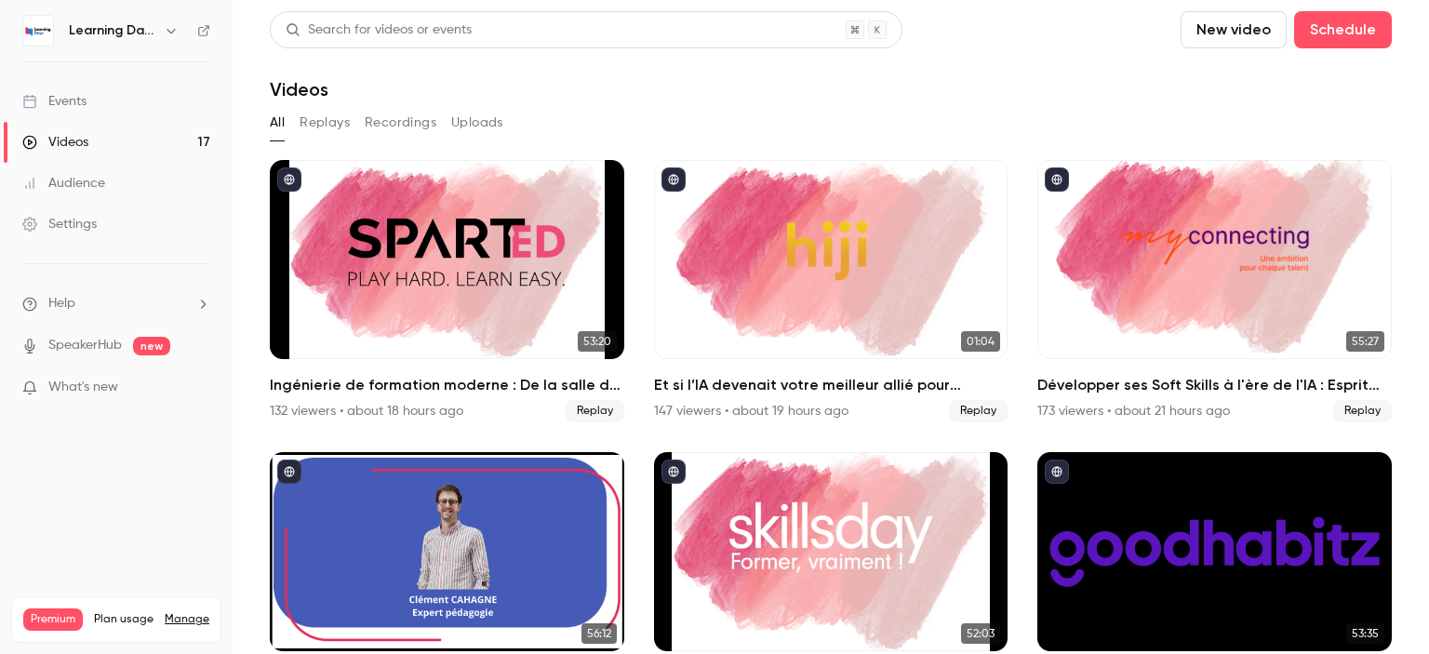
click at [71, 96] on div "Events" at bounding box center [54, 101] width 64 height 19
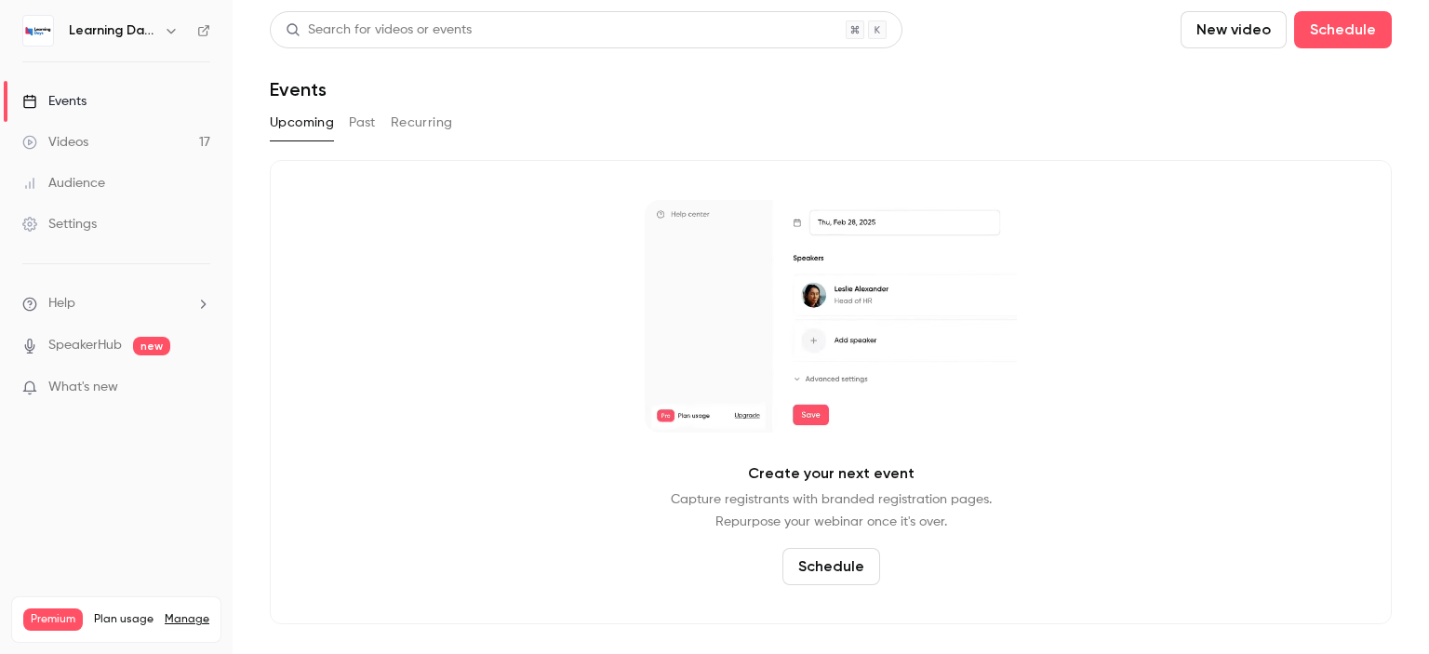
click at [87, 180] on div "Audience" at bounding box center [63, 183] width 83 height 19
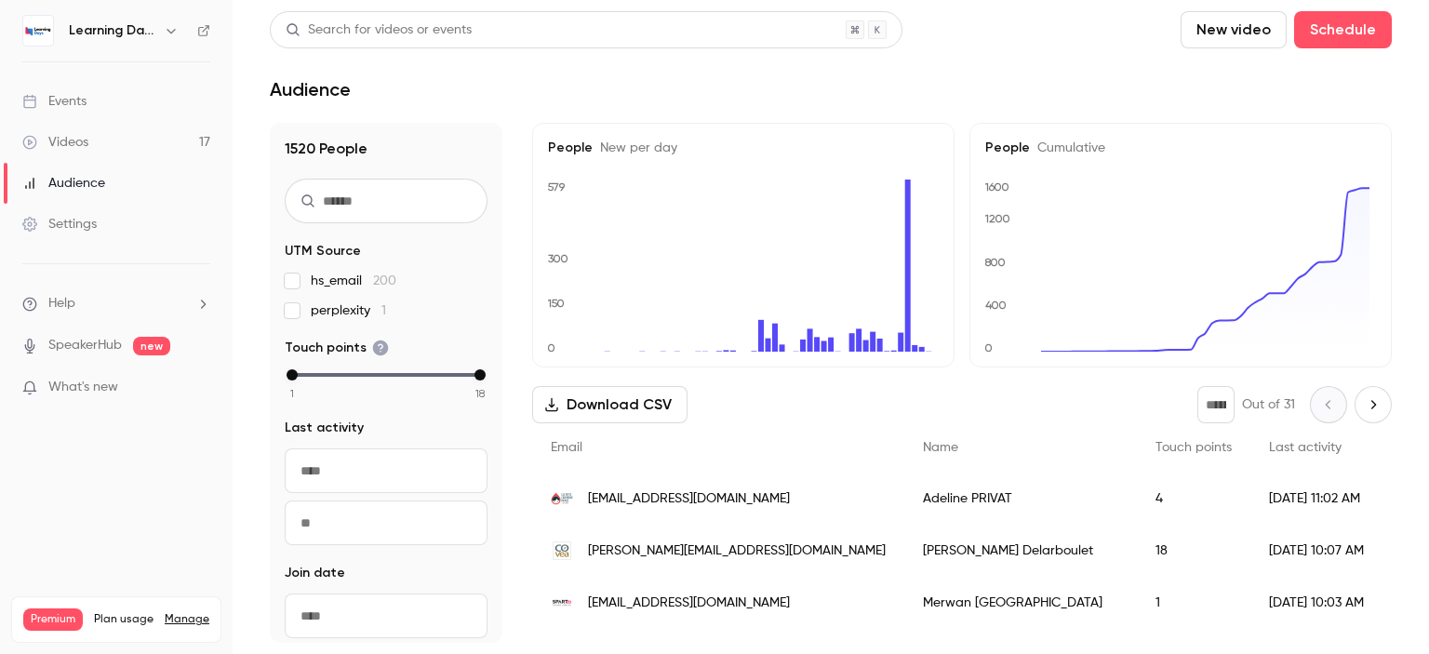
click at [613, 493] on span "[EMAIL_ADDRESS][DOMAIN_NAME]" at bounding box center [689, 499] width 202 height 20
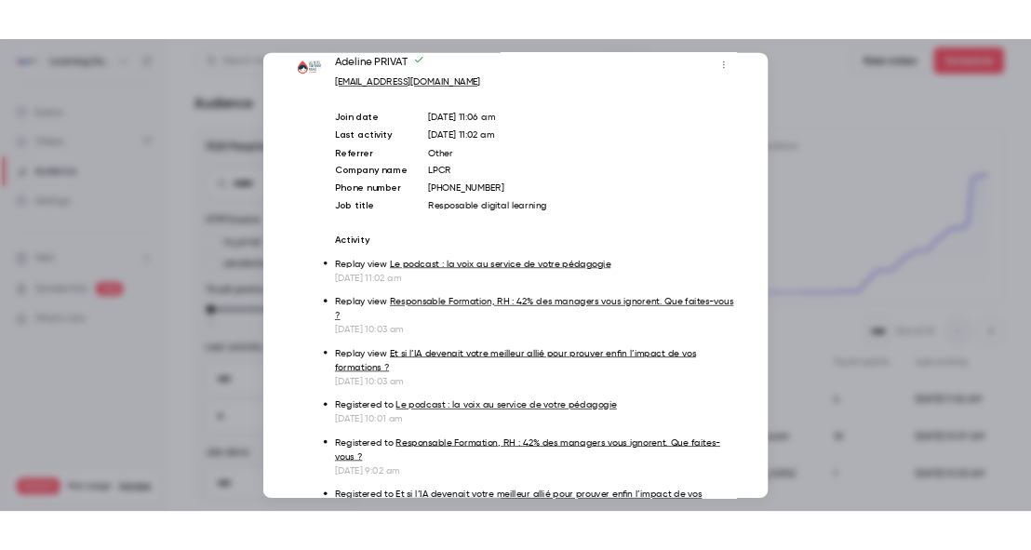
scroll to position [15, 0]
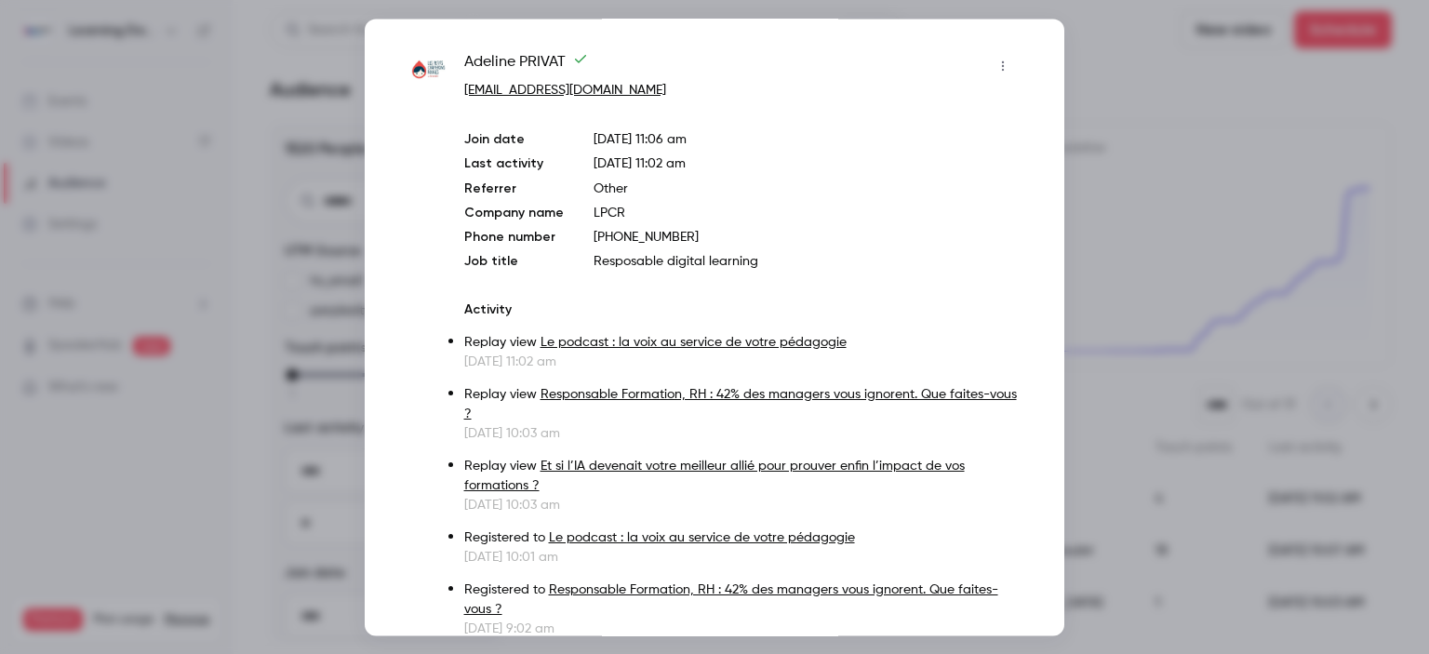
click at [1099, 248] on div at bounding box center [714, 327] width 1429 height 654
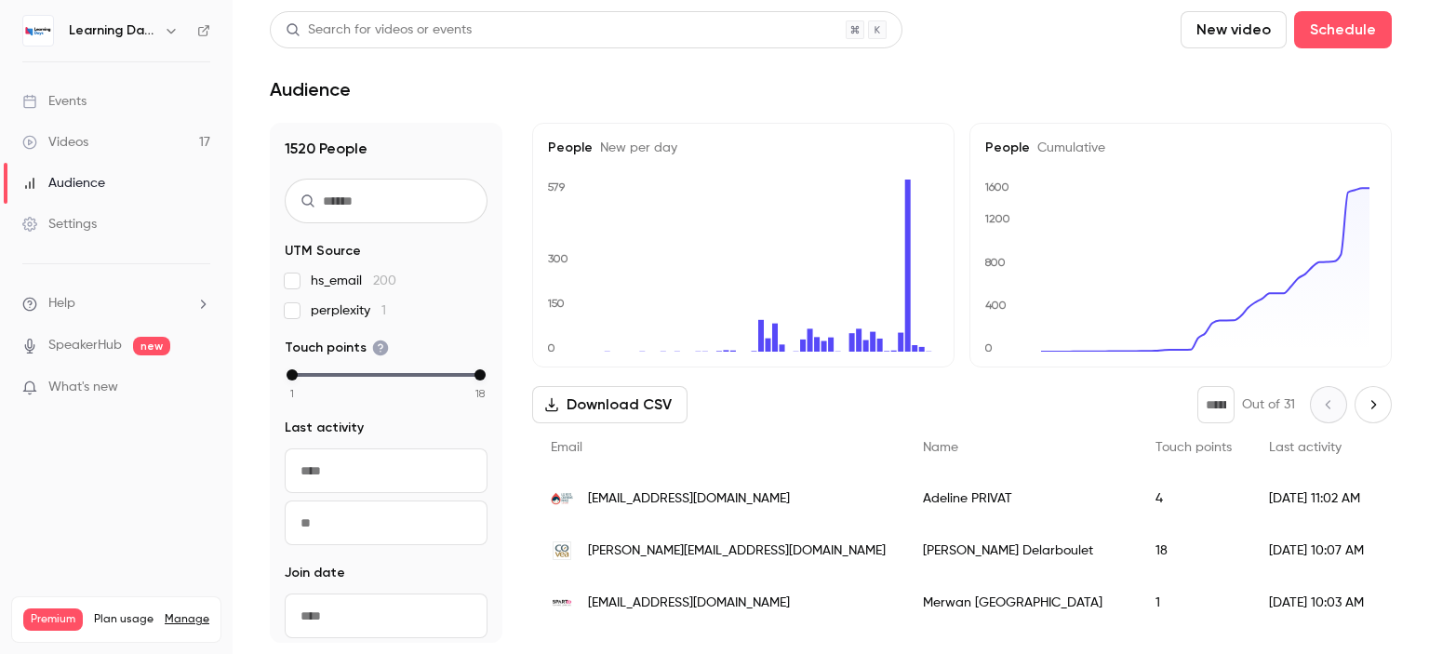
click at [127, 112] on link "Events" at bounding box center [116, 101] width 233 height 41
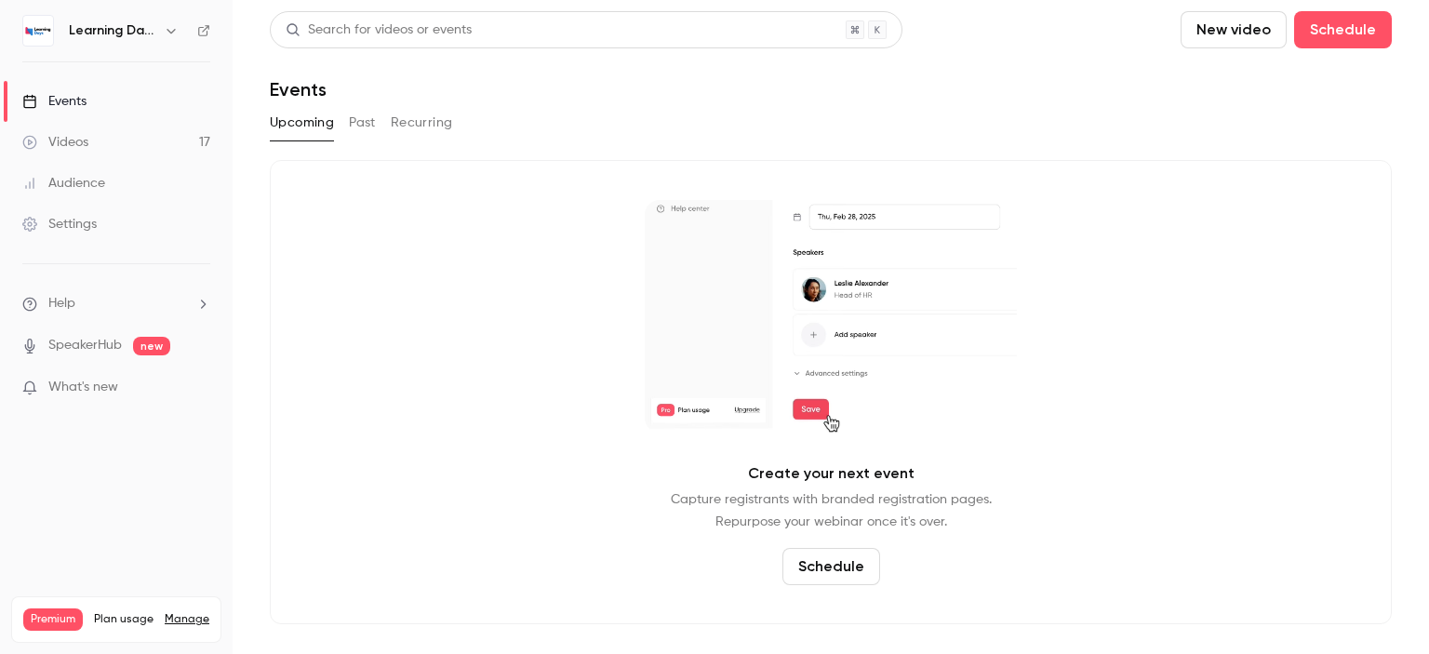
click at [117, 127] on link "Videos 17" at bounding box center [116, 142] width 233 height 41
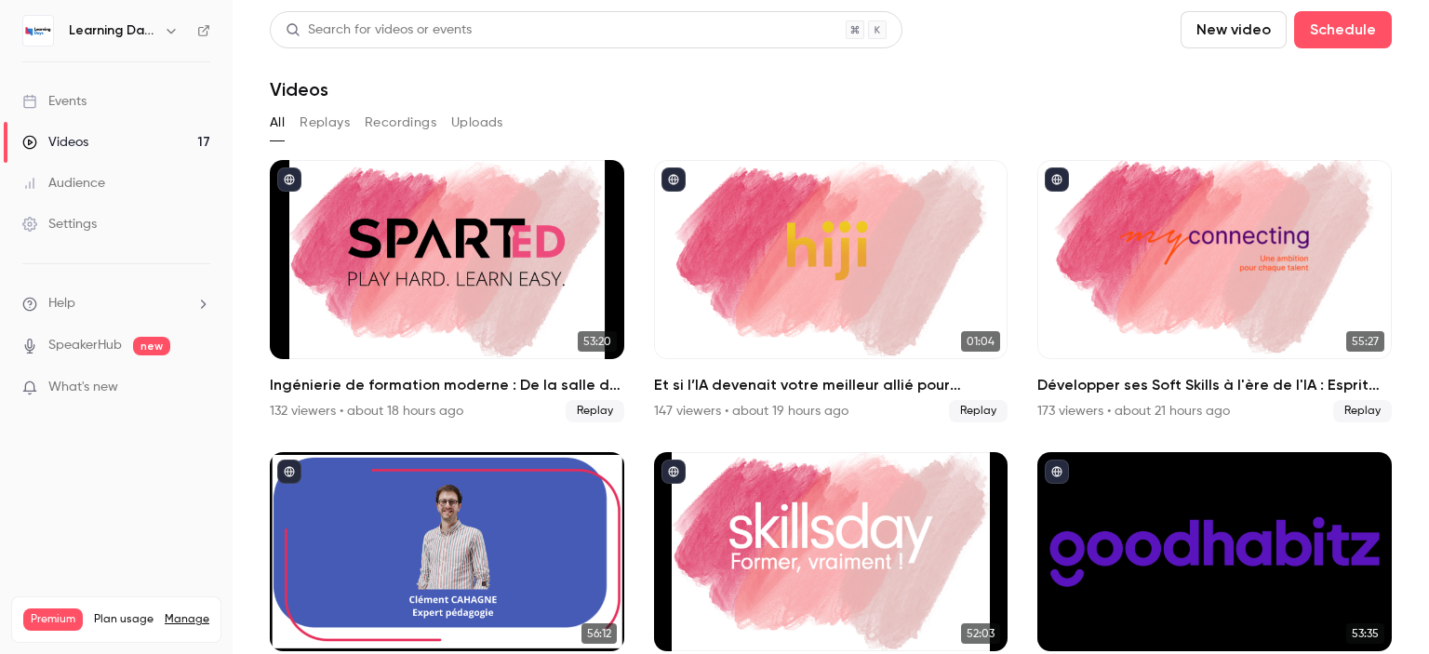
click at [93, 92] on link "Events" at bounding box center [116, 101] width 233 height 41
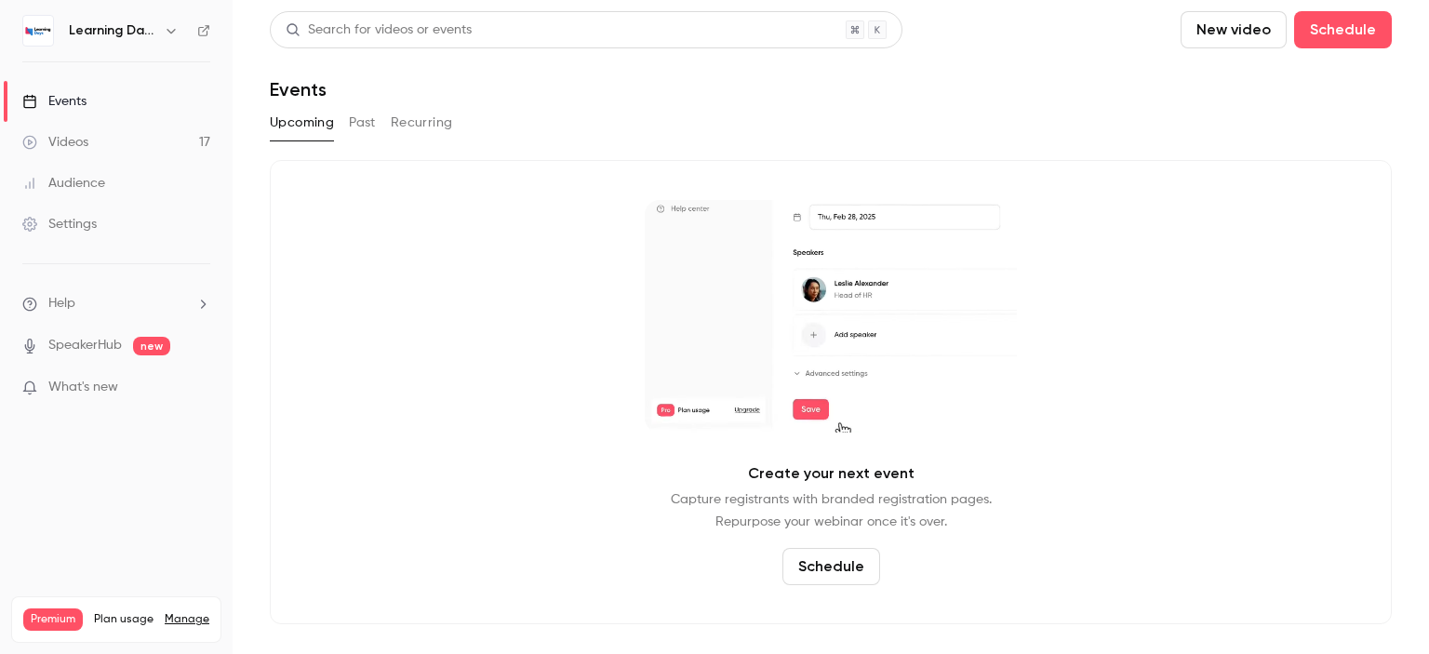
click at [81, 133] on div "Videos" at bounding box center [55, 142] width 66 height 19
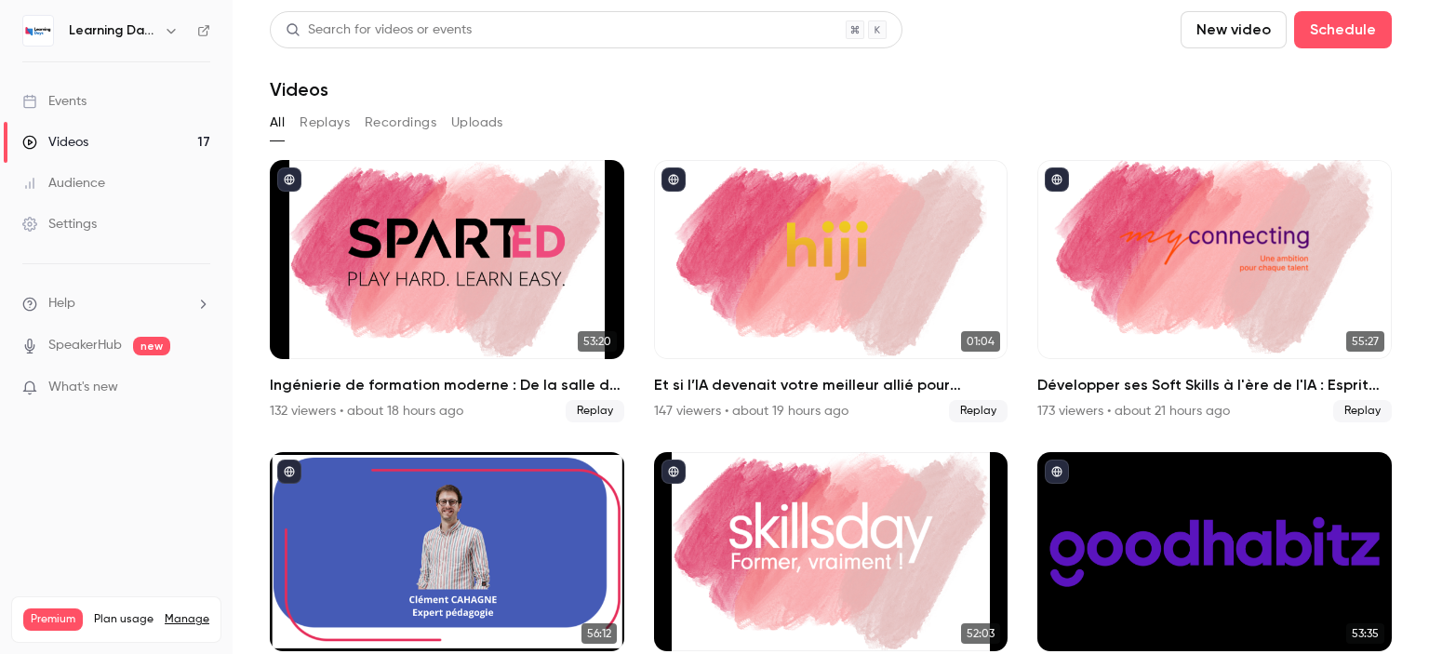
click at [74, 194] on link "Audience" at bounding box center [116, 183] width 233 height 41
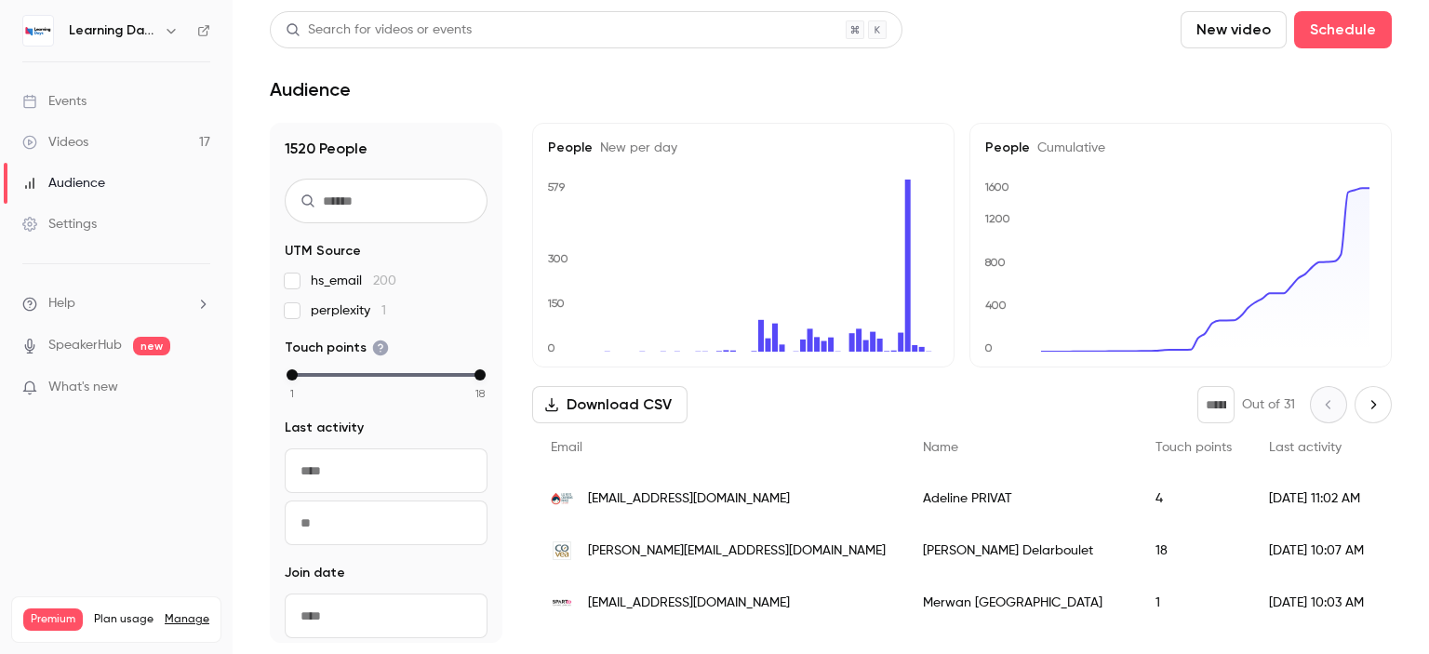
click at [198, 37] on div "Learning Days" at bounding box center [116, 31] width 188 height 32
click at [198, 31] on icon at bounding box center [203, 30] width 11 height 11
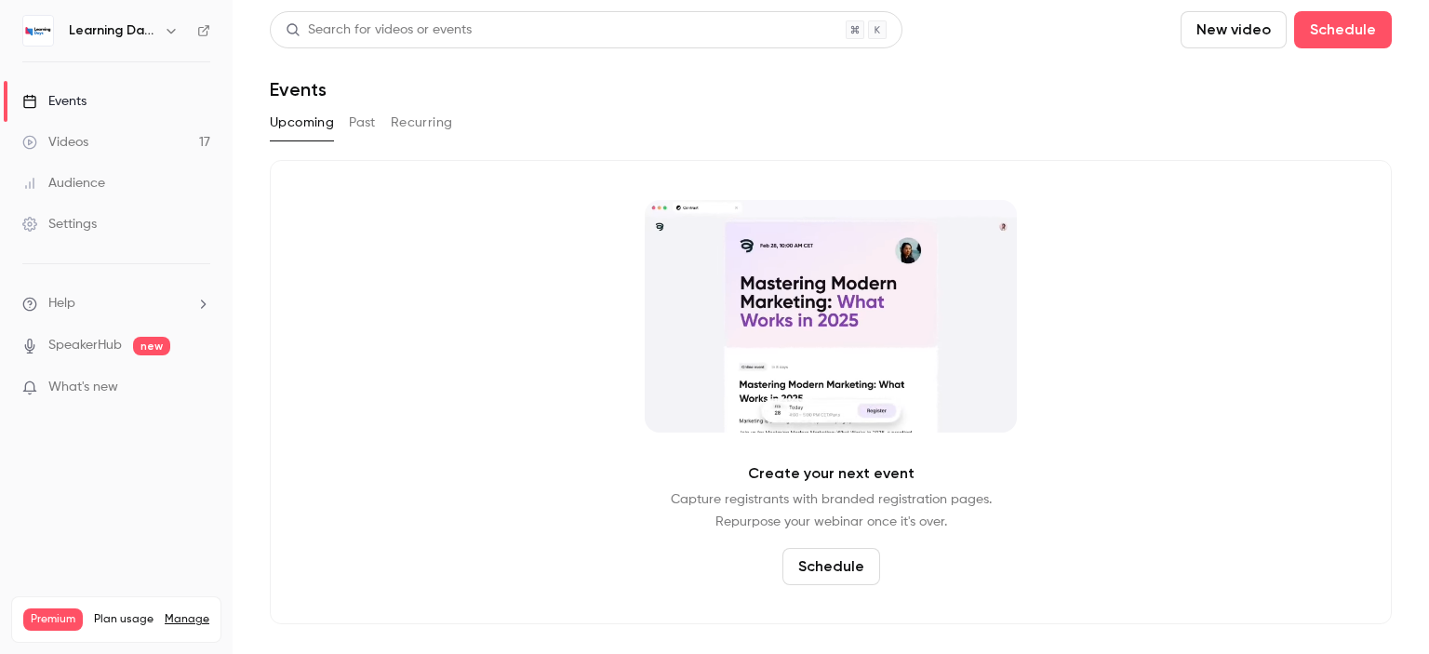
click at [117, 137] on link "Videos 17" at bounding box center [116, 142] width 233 height 41
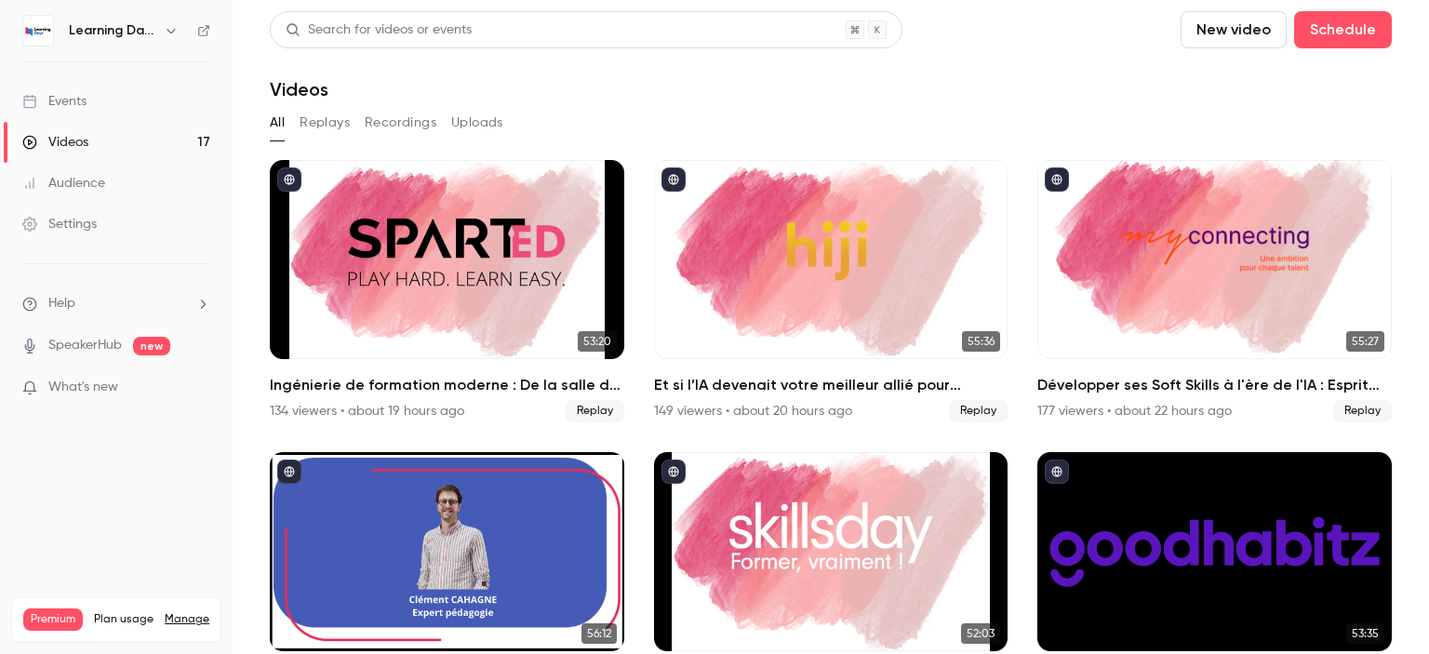
click at [117, 186] on link "Audience" at bounding box center [116, 183] width 233 height 41
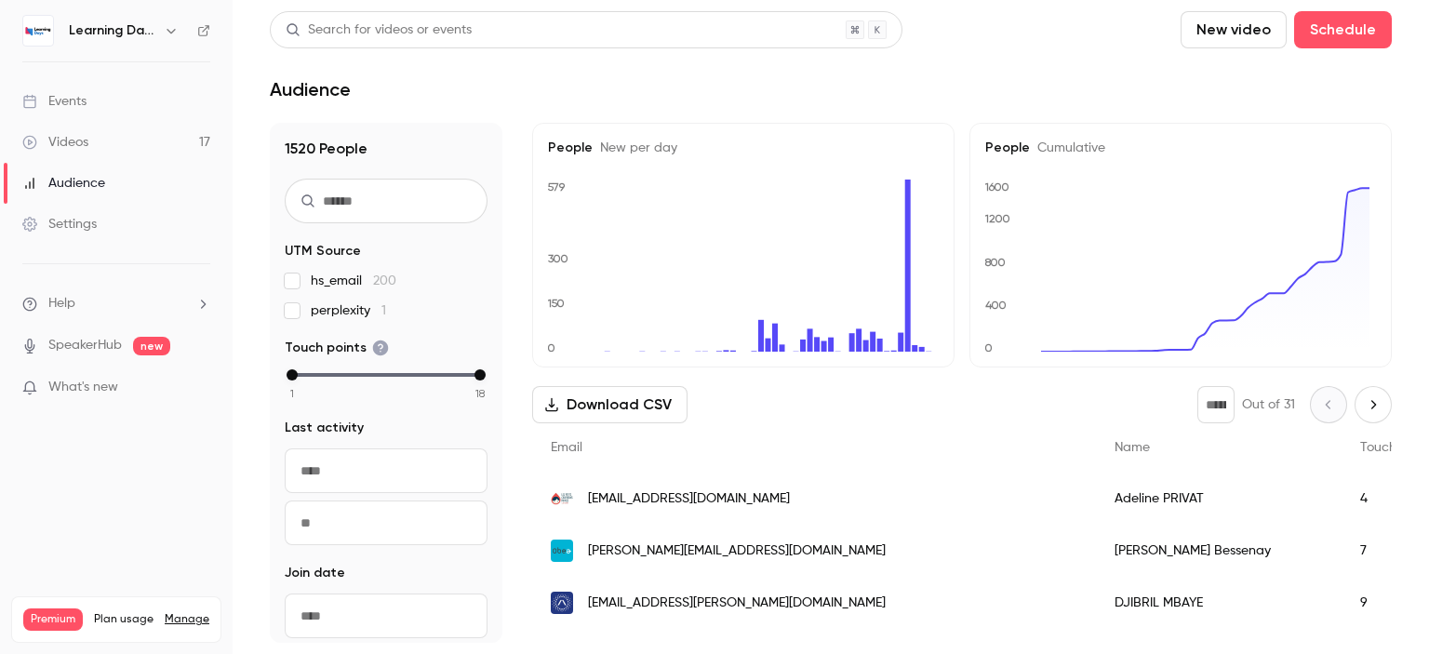
click at [134, 133] on link "Videos 17" at bounding box center [116, 142] width 233 height 41
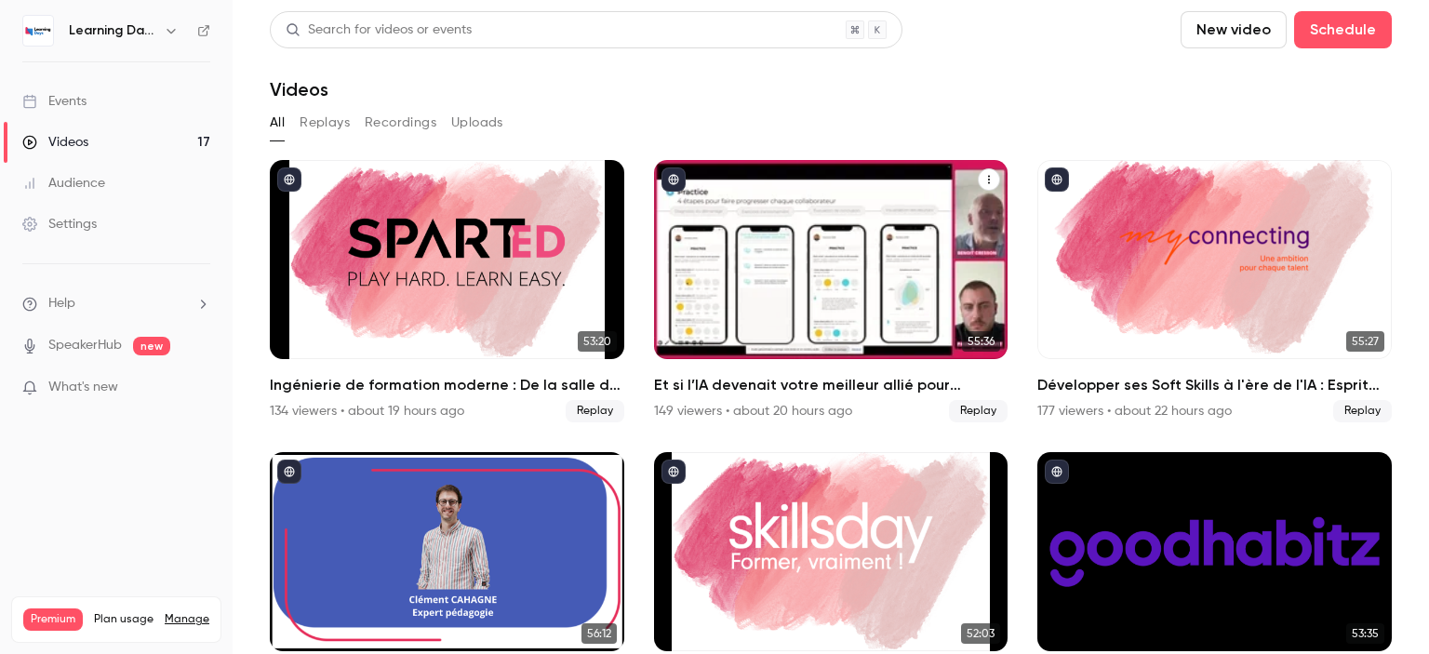
click at [853, 316] on div "Et si l’IA devenait votre meilleur allié pour prouver enfin l’impact de vos for…" at bounding box center [831, 259] width 354 height 199
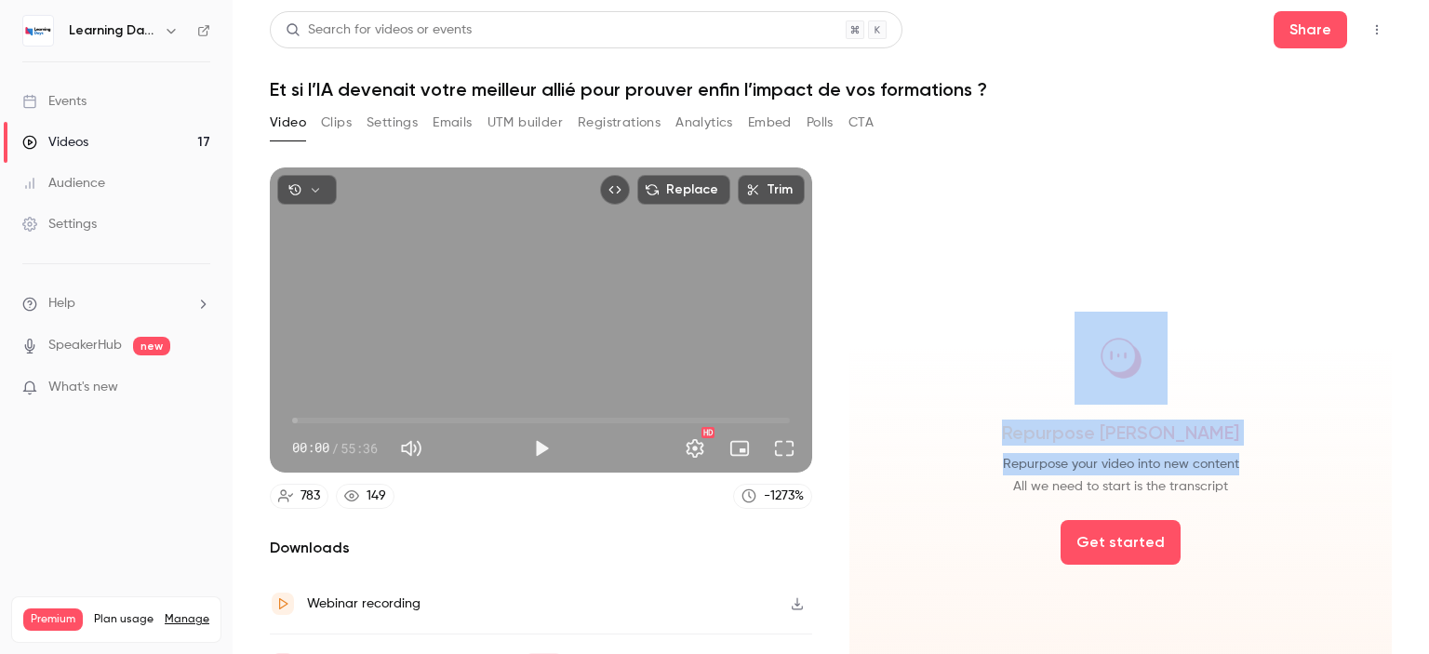
scroll to position [95, 0]
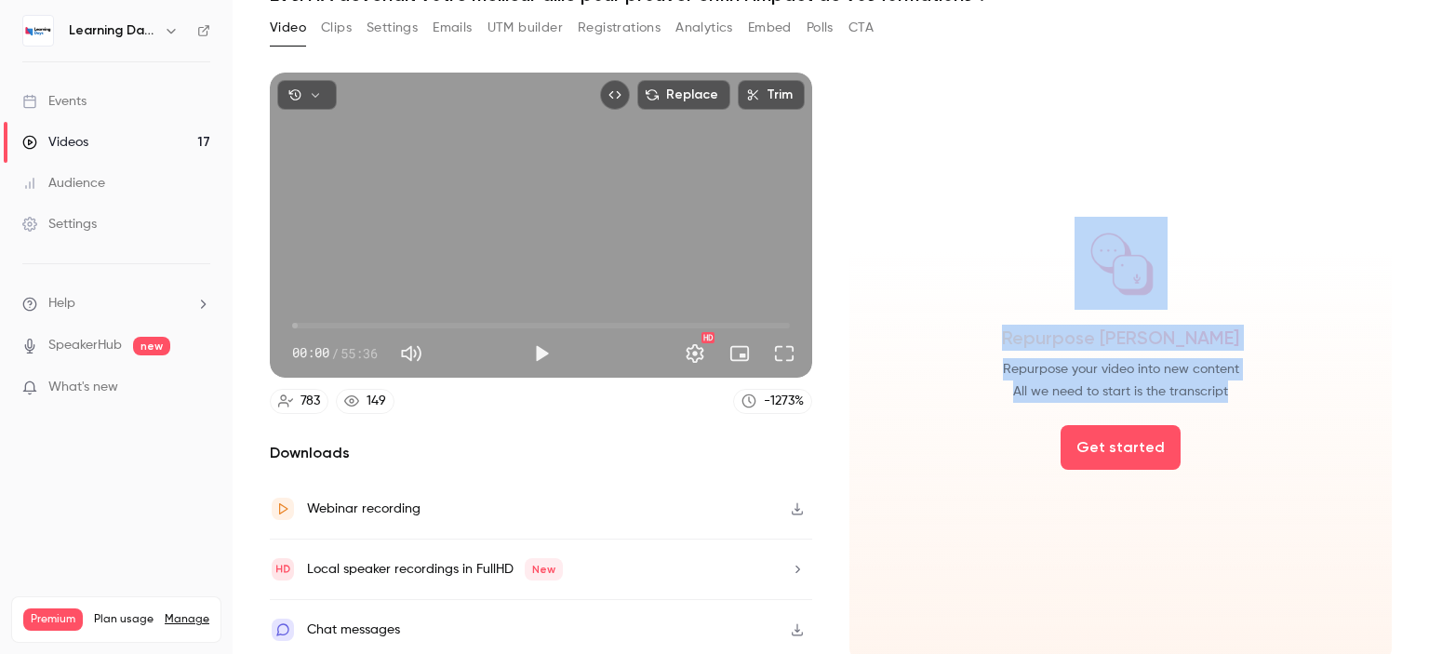
drag, startPoint x: 1428, startPoint y: 211, endPoint x: 1421, endPoint y: 468, distance: 256.9
click at [1421, 468] on main "Search for videos or events Share Et si l’IA devenait votre [PERSON_NAME] pour …" at bounding box center [831, 327] width 1197 height 654
click at [791, 508] on icon "button" at bounding box center [797, 508] width 15 height 13
click at [98, 103] on link "Events" at bounding box center [116, 101] width 233 height 41
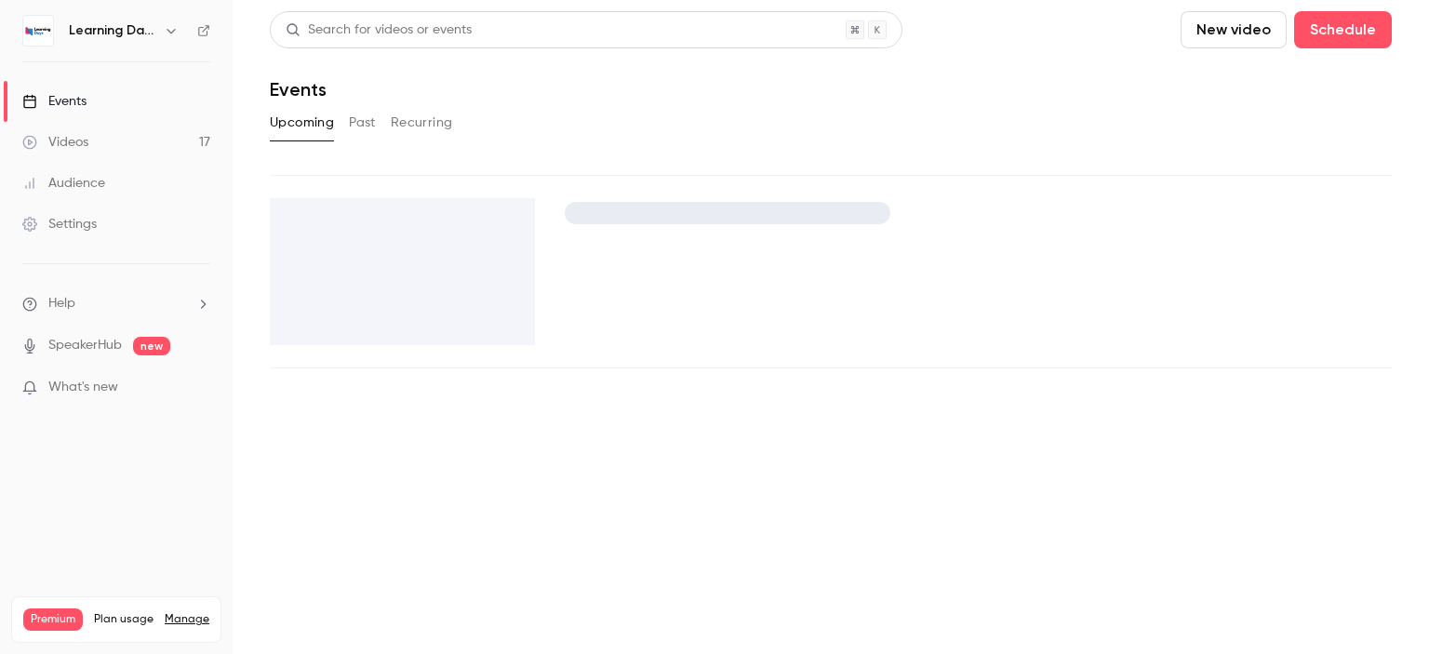
click at [114, 181] on link "Audience" at bounding box center [116, 183] width 233 height 41
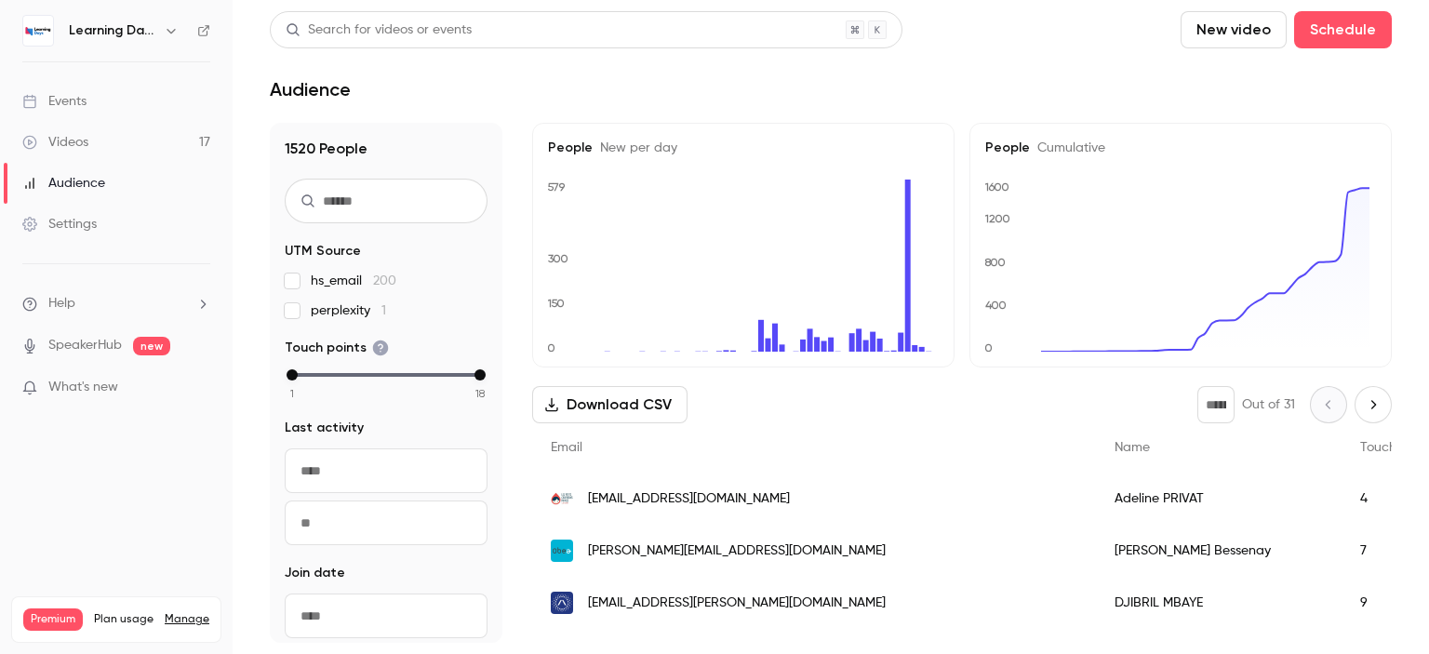
click at [118, 90] on link "Events" at bounding box center [116, 101] width 233 height 41
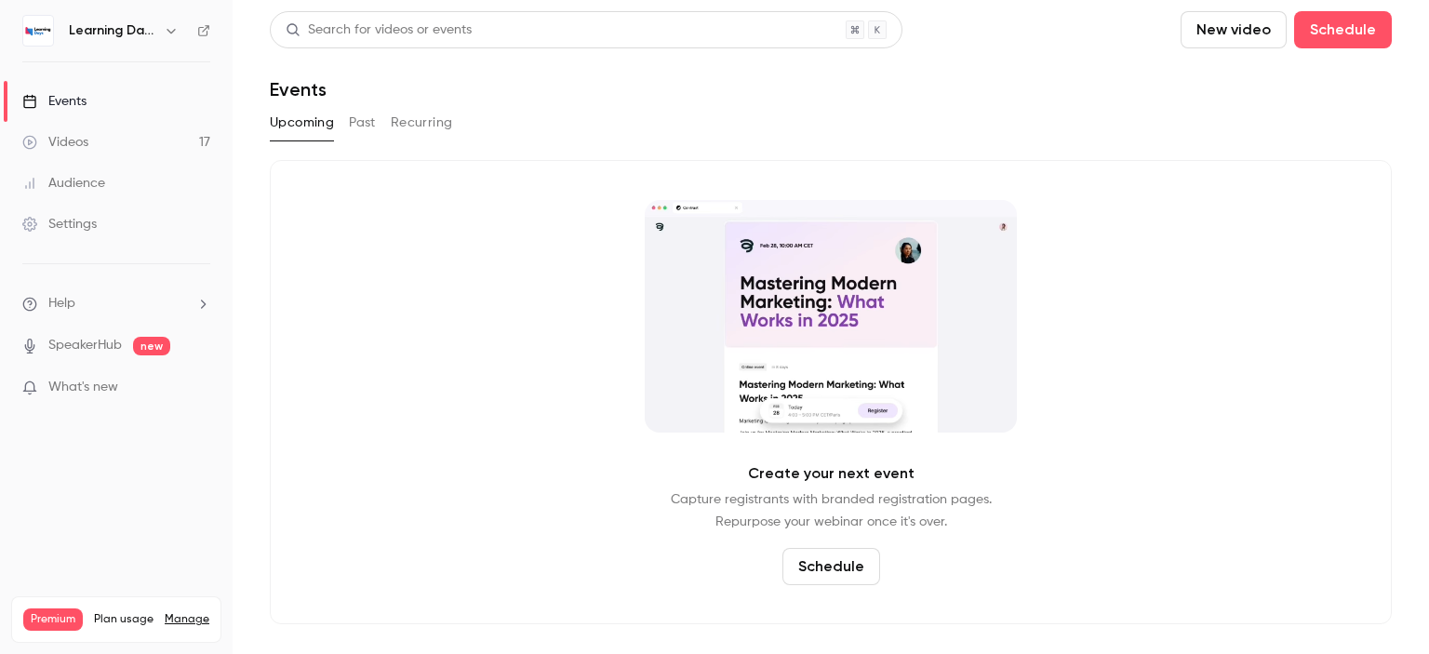
click at [98, 139] on link "Videos 17" at bounding box center [116, 142] width 233 height 41
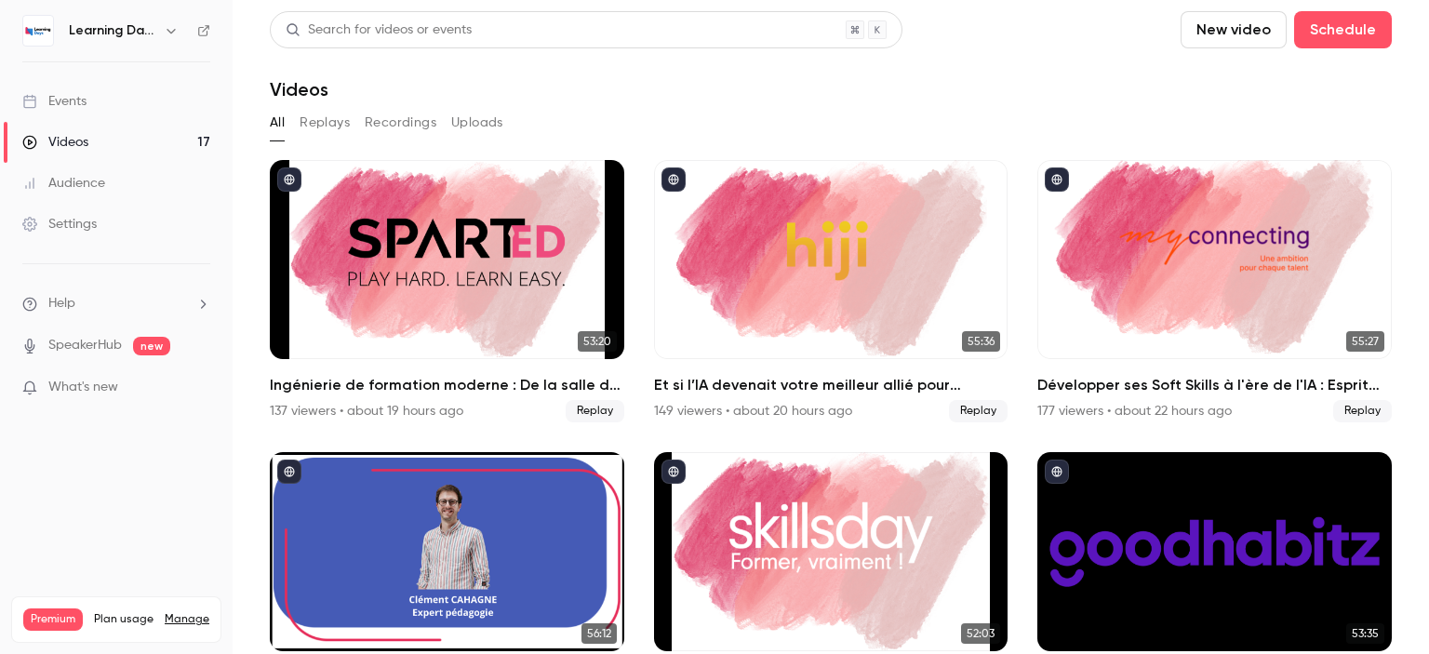
click at [88, 192] on div "Audience" at bounding box center [63, 183] width 83 height 19
